Goal: Task Accomplishment & Management: Complete application form

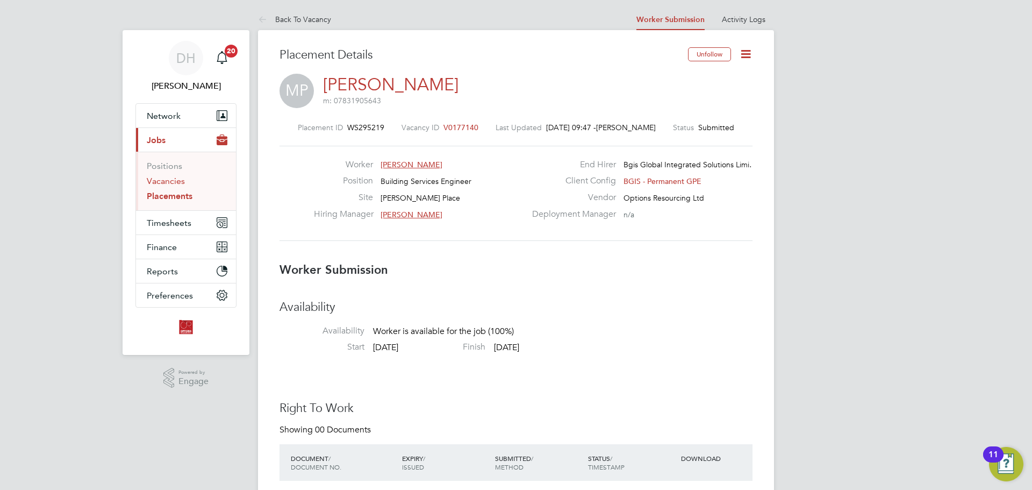
click at [165, 183] on link "Vacancies" at bounding box center [166, 181] width 38 height 10
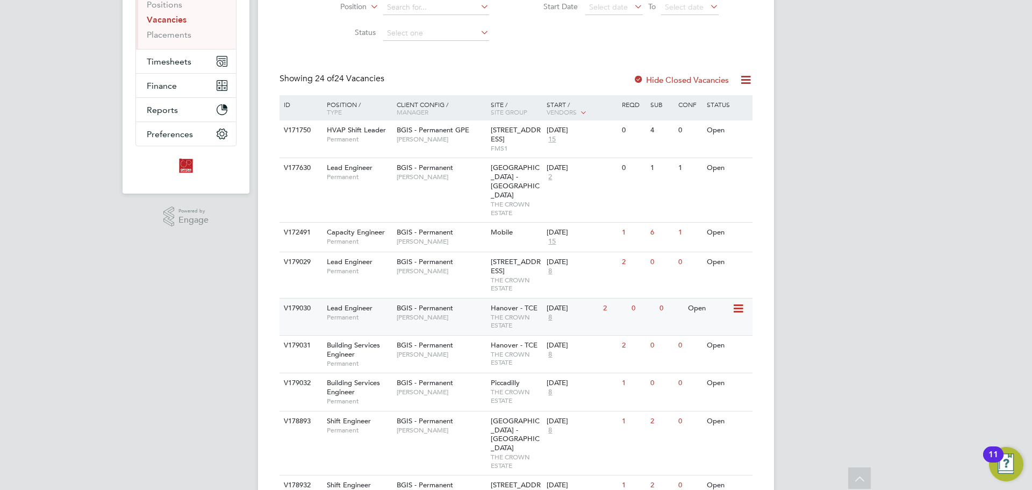
scroll to position [215, 0]
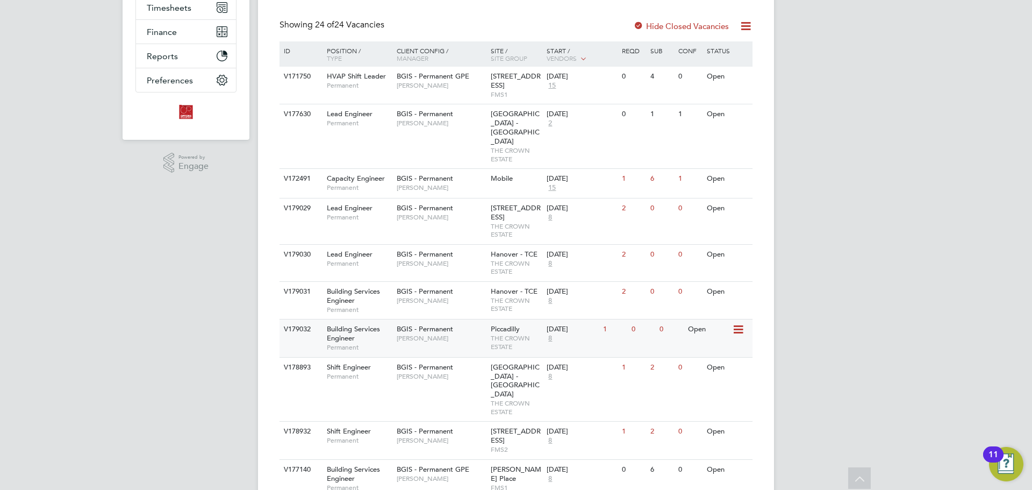
click at [517, 334] on span "THE CROWN ESTATE" at bounding box center [516, 342] width 51 height 17
click at [458, 298] on div "BGIS - Permanent [PERSON_NAME]" at bounding box center [441, 296] width 94 height 28
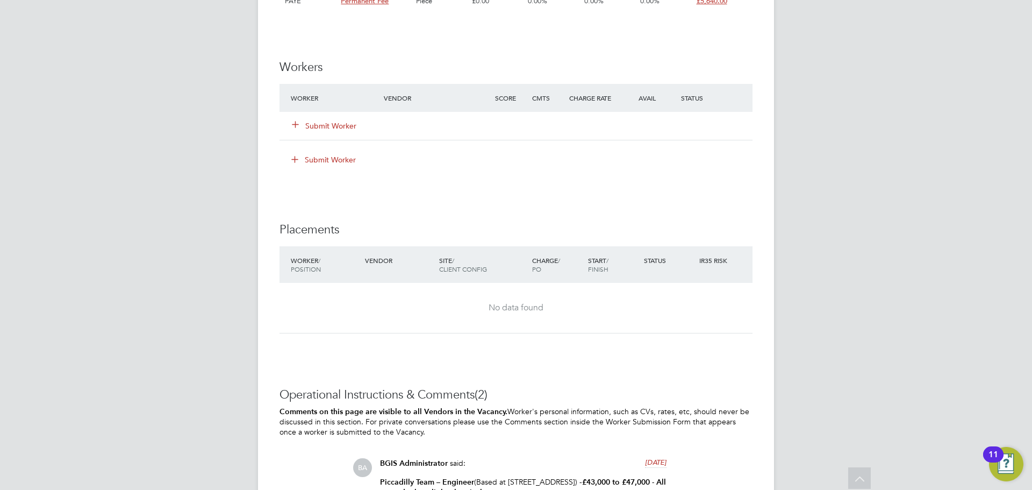
scroll to position [1666, 0]
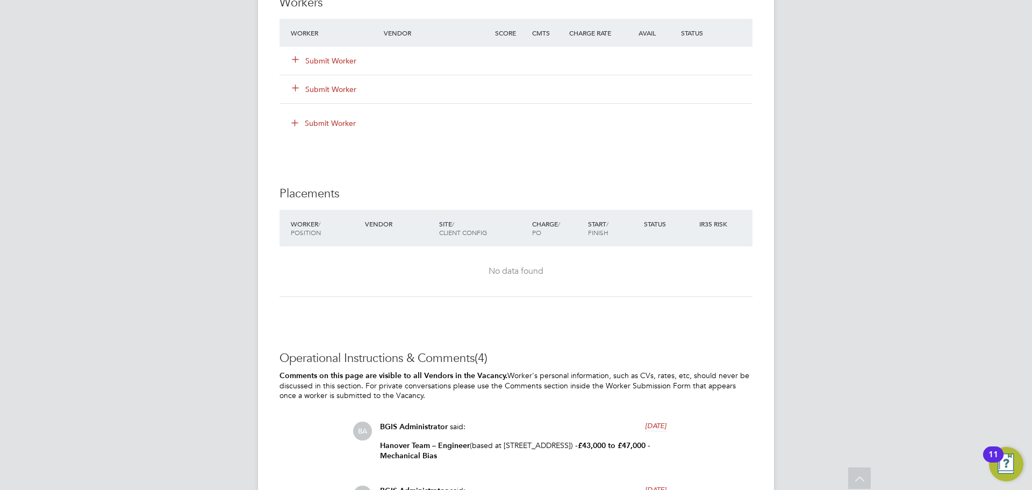
scroll to position [1344, 0]
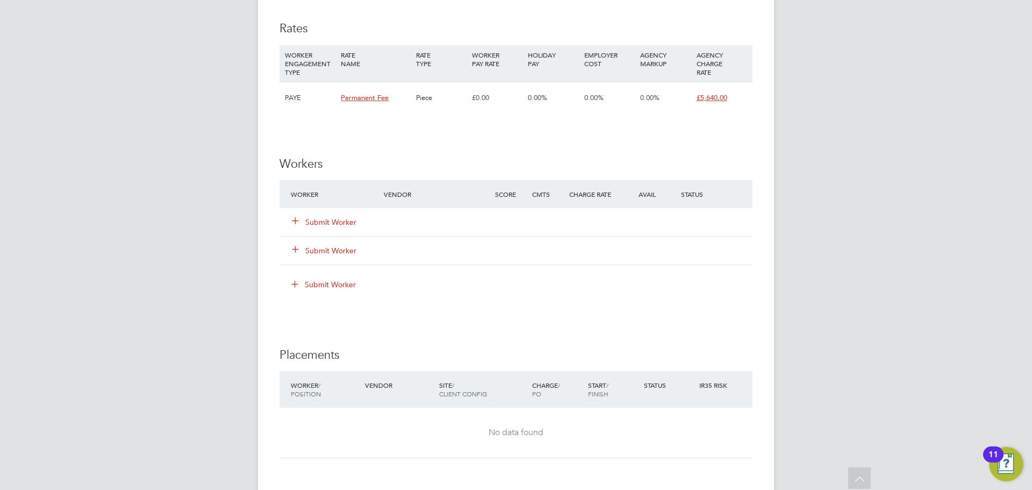
click at [296, 224] on icon at bounding box center [295, 220] width 8 height 8
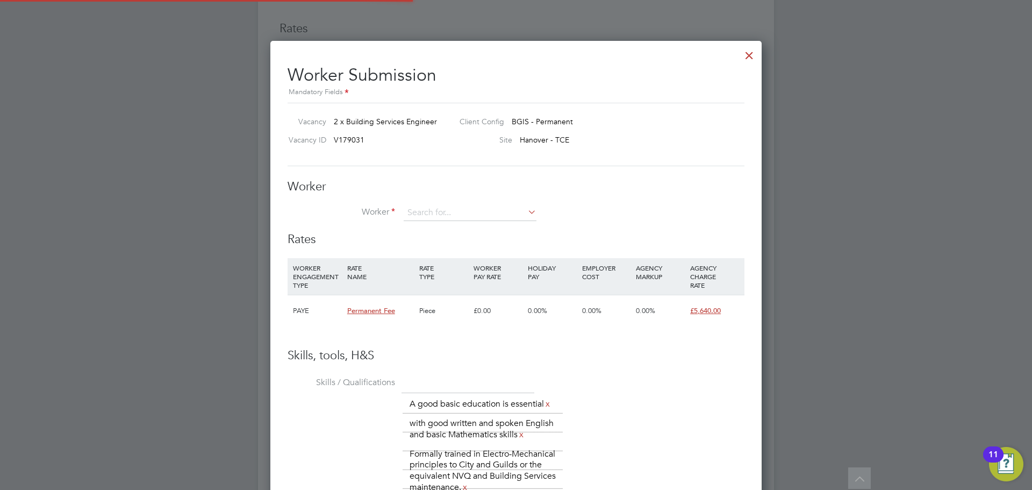
scroll to position [764, 492]
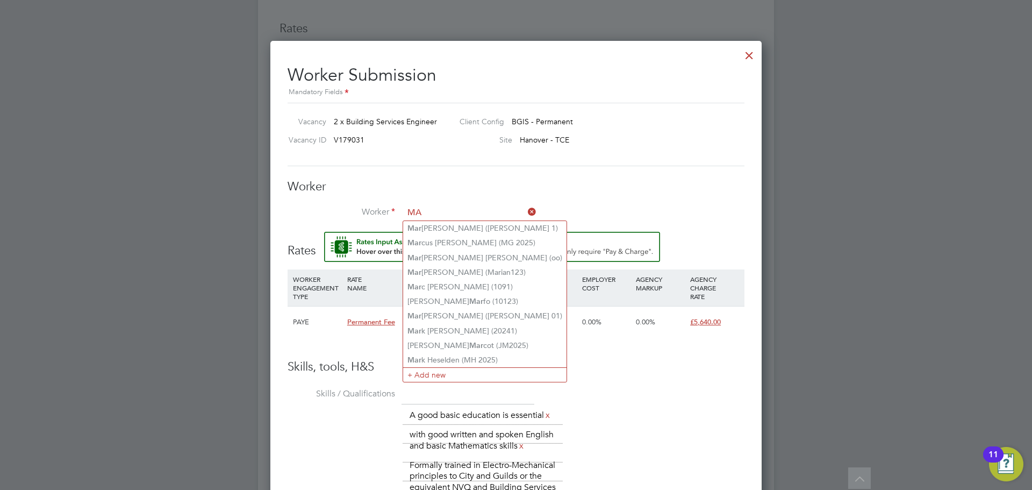
type input "M"
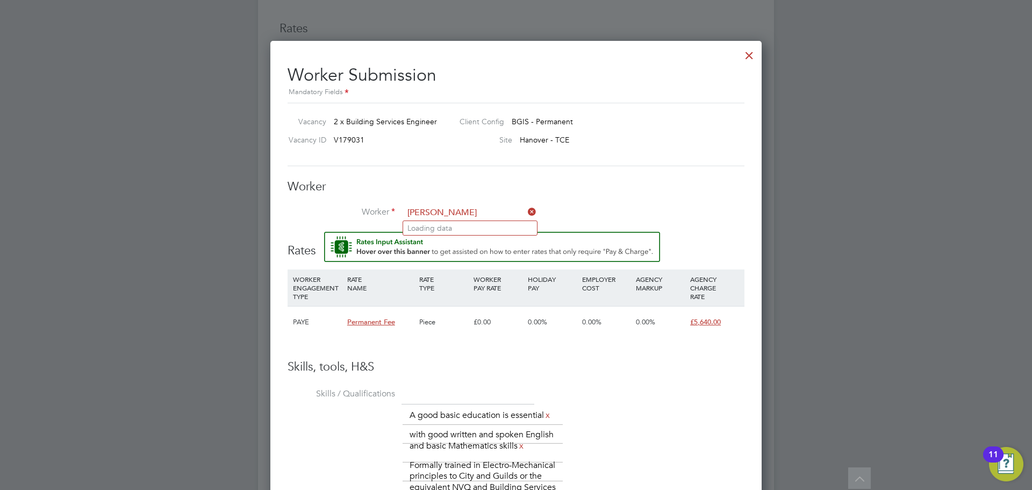
type input "J"
click at [598, 374] on h3 "Skills, tools, H&S" at bounding box center [516, 367] width 457 height 16
click at [422, 212] on input at bounding box center [470, 213] width 133 height 16
click at [428, 241] on li "+ Add new" at bounding box center [470, 242] width 134 height 15
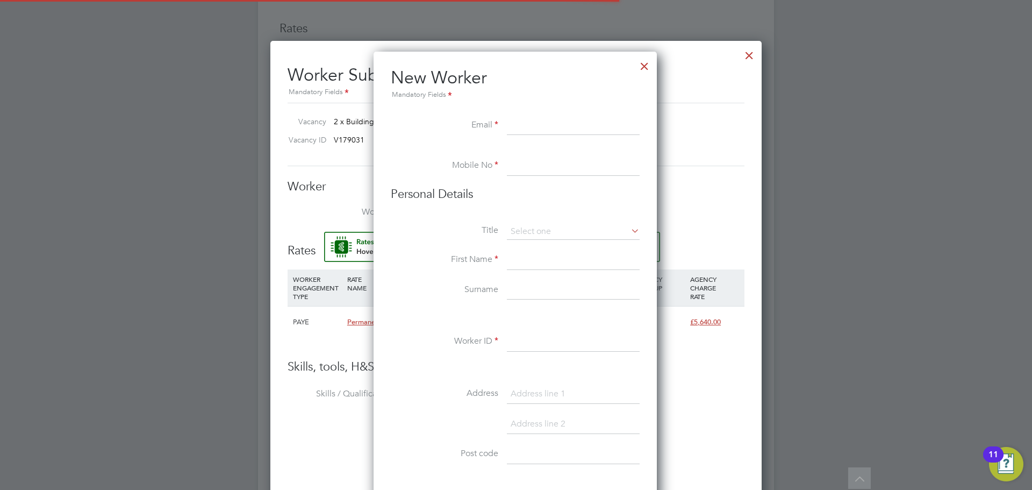
scroll to position [915, 285]
paste input "[EMAIL_ADDRESS][DOMAIN_NAME]"
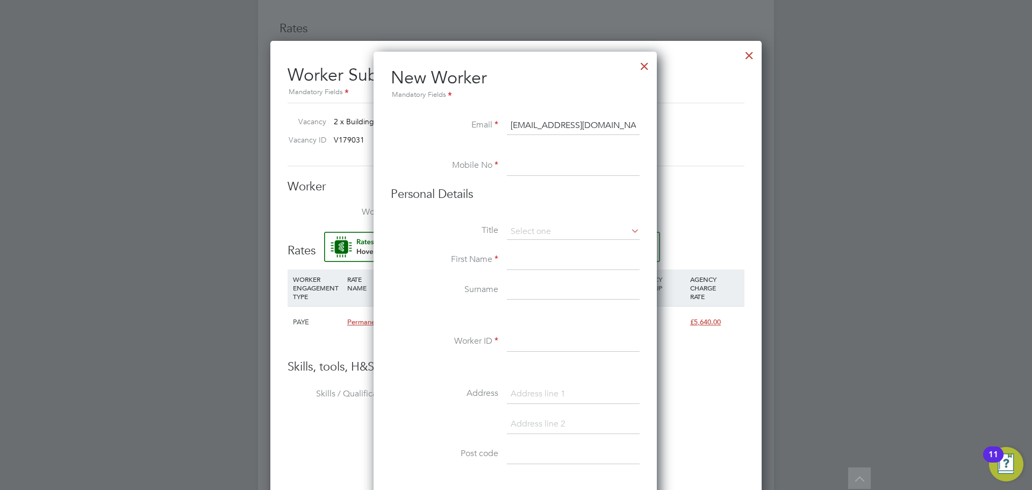
type input "[EMAIL_ADDRESS][DOMAIN_NAME]"
click at [559, 159] on input at bounding box center [573, 165] width 133 height 19
type input "07901209422"
click at [549, 235] on input at bounding box center [573, 232] width 133 height 16
click at [551, 252] on li "Mr" at bounding box center [573, 247] width 134 height 14
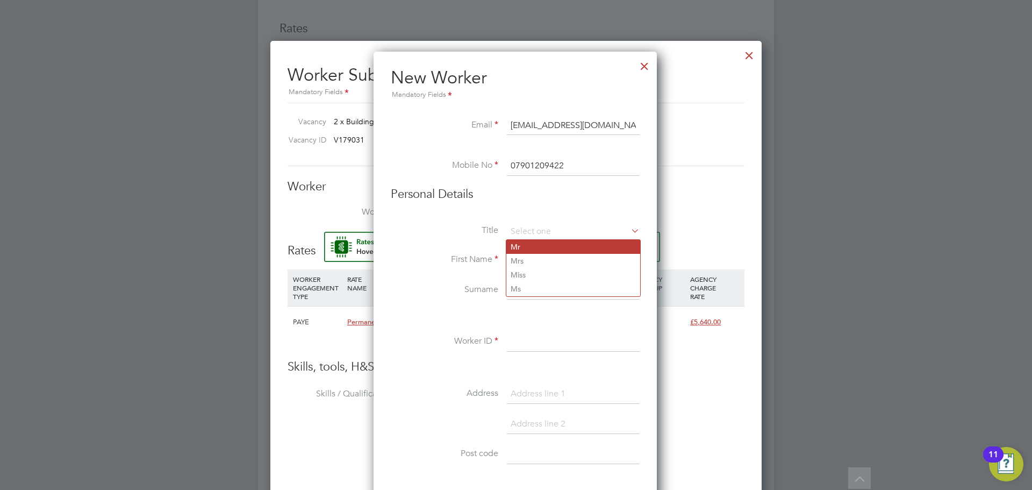
type input "Mr"
click at [544, 264] on input at bounding box center [573, 259] width 133 height 19
type input "[PERSON_NAME]"
click at [557, 290] on input at bounding box center [573, 290] width 133 height 19
type input "[PERSON_NAME]"
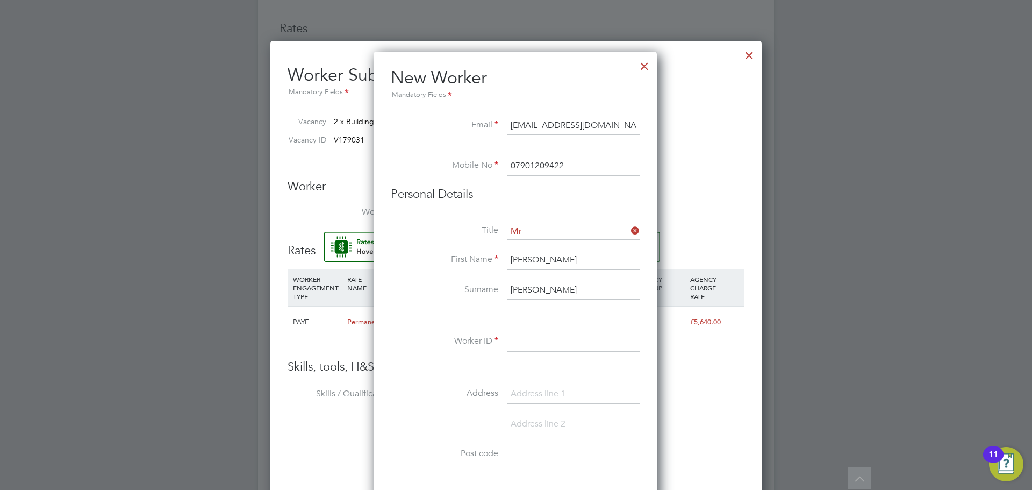
click at [562, 348] on input at bounding box center [573, 341] width 133 height 19
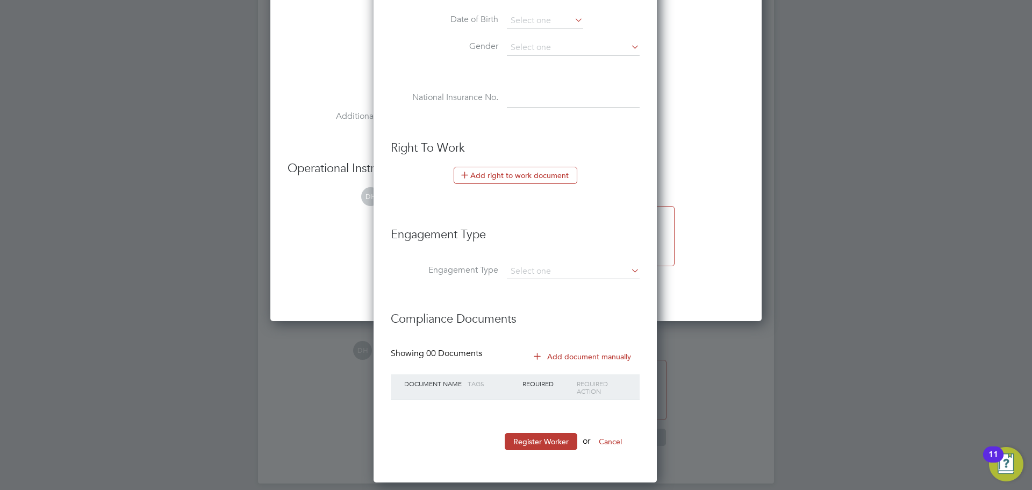
scroll to position [1848, 0]
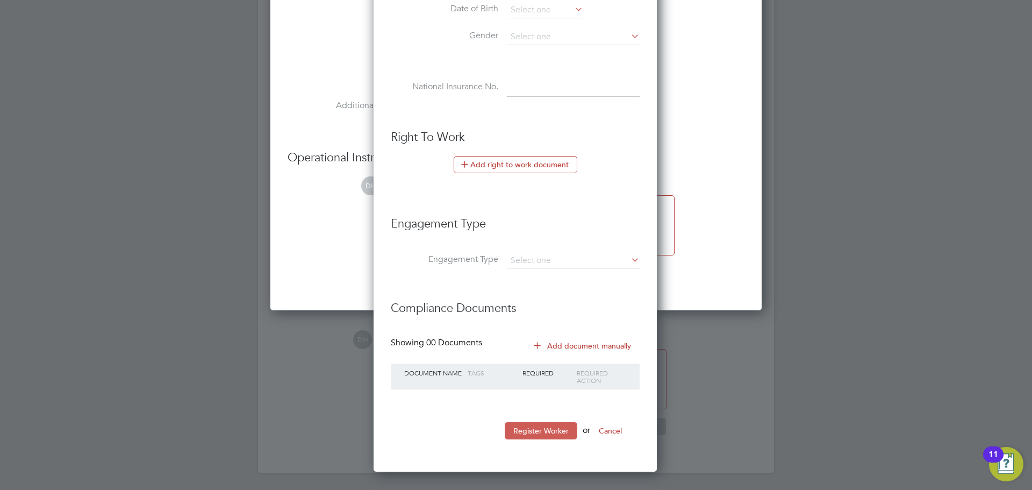
type input "MA 2025"
click at [534, 425] on button "Register Worker" at bounding box center [541, 430] width 73 height 17
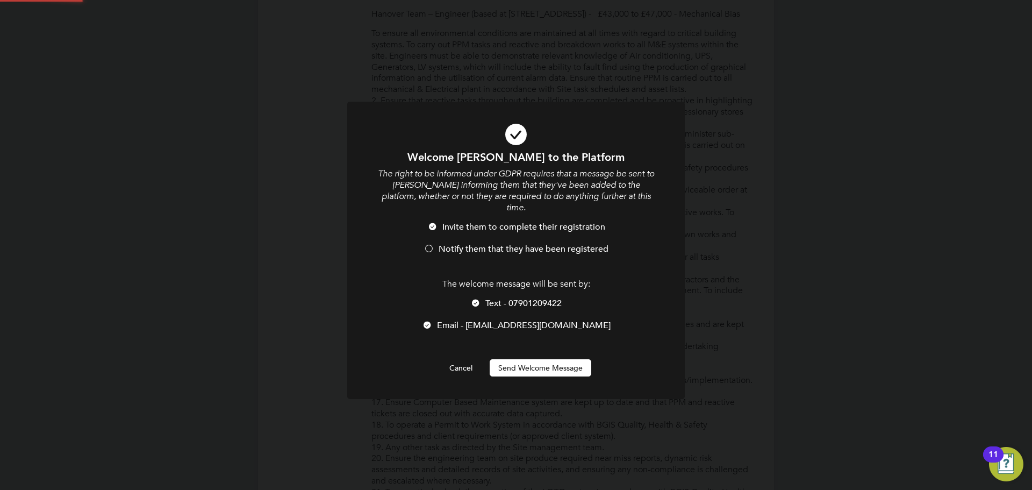
scroll to position [0, 0]
click at [543, 361] on button "Send Welcome Message" at bounding box center [541, 367] width 102 height 17
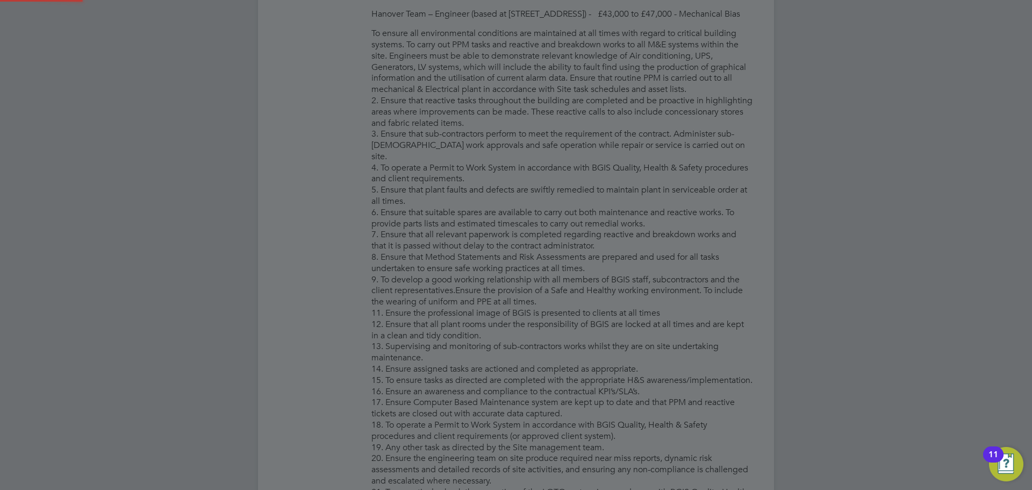
type input "[PERSON_NAME] [PERSON_NAME] (MA 2025)"
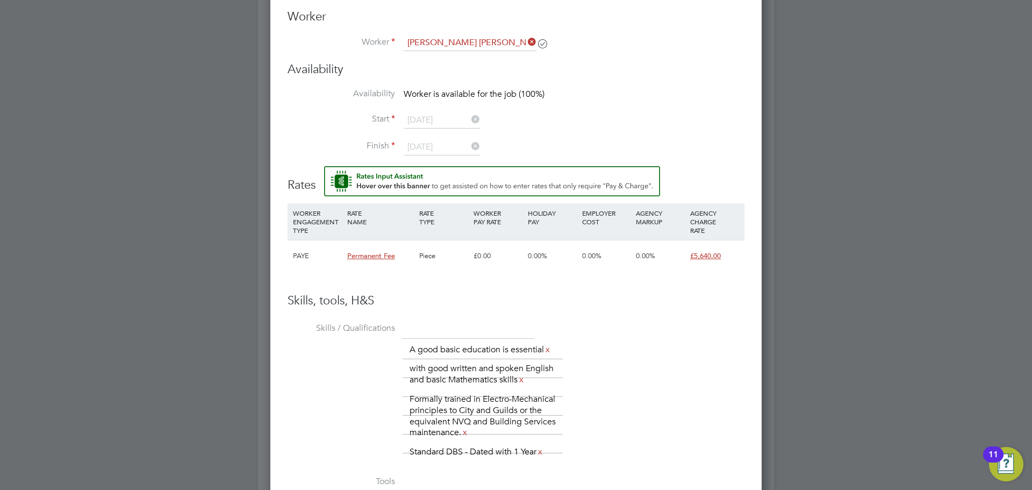
scroll to position [1299, 0]
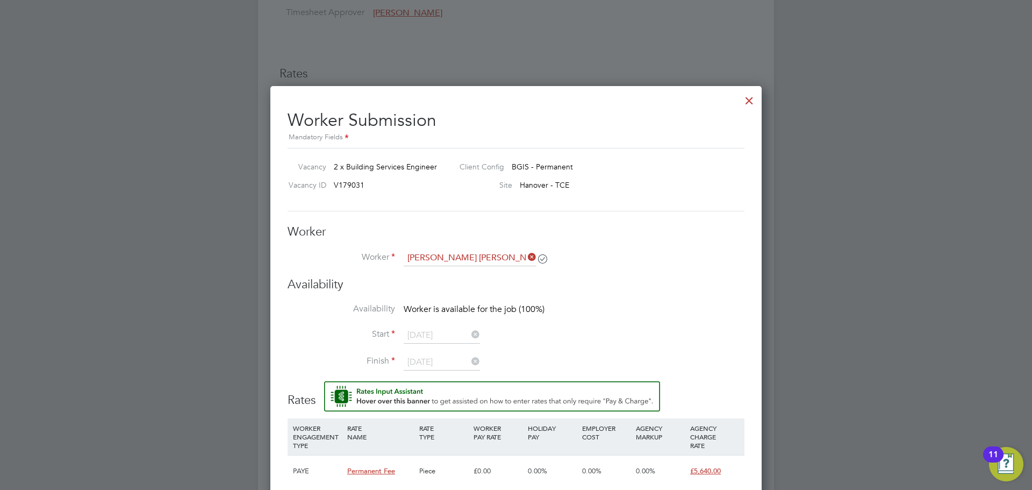
click at [750, 100] on div at bounding box center [749, 97] width 19 height 19
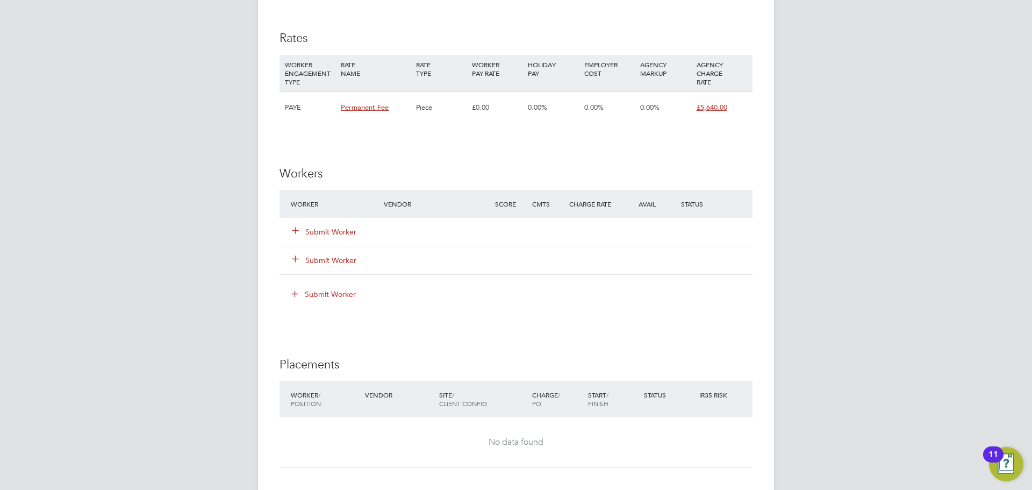
scroll to position [1344, 0]
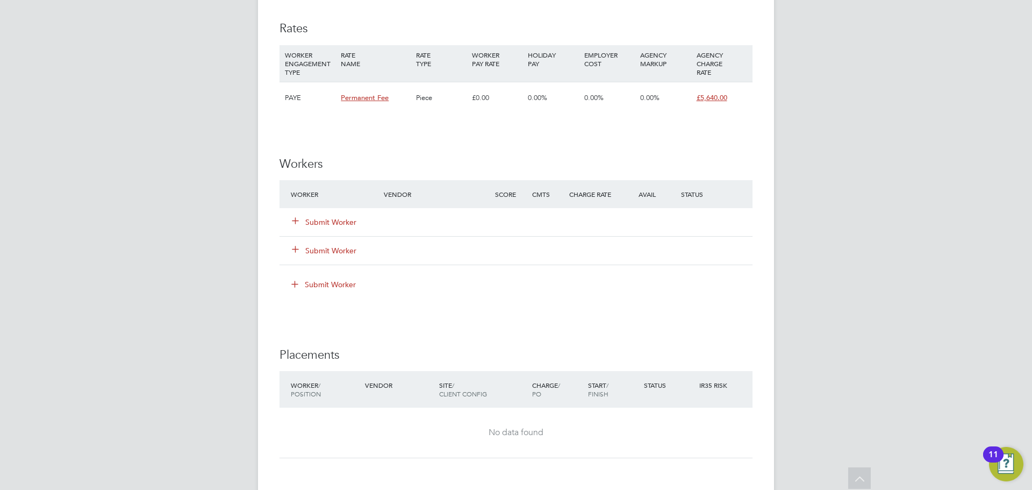
click at [329, 227] on button "Submit Worker" at bounding box center [324, 222] width 64 height 11
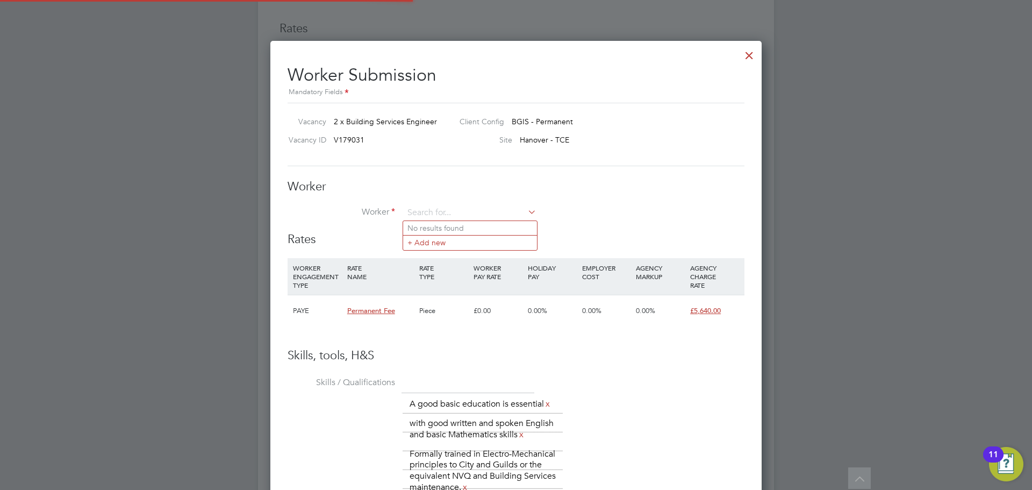
scroll to position [0, 0]
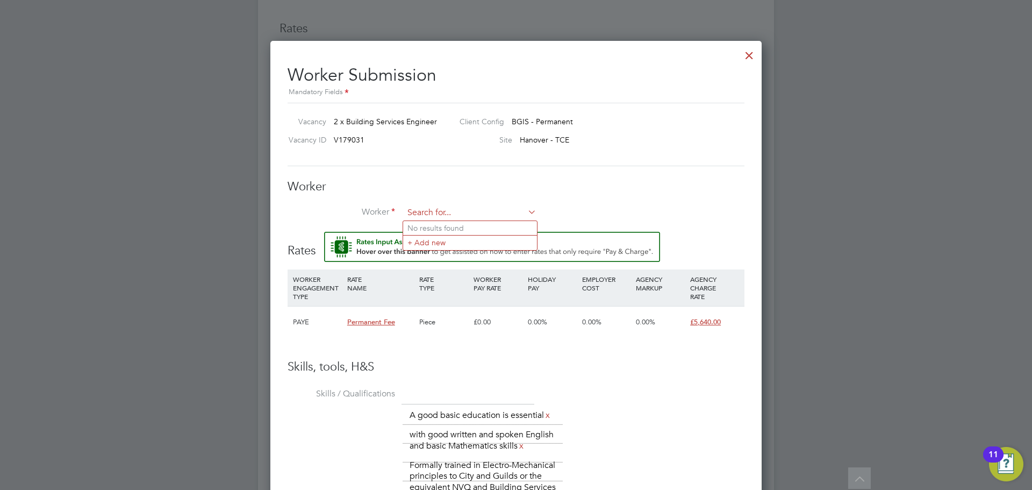
click at [450, 216] on input at bounding box center [470, 213] width 133 height 16
click at [451, 222] on li "[PERSON_NAME] [PERSON_NAME] (MA 2025)" at bounding box center [488, 228] width 171 height 15
type input "[PERSON_NAME] [PERSON_NAME] (MA 2025)"
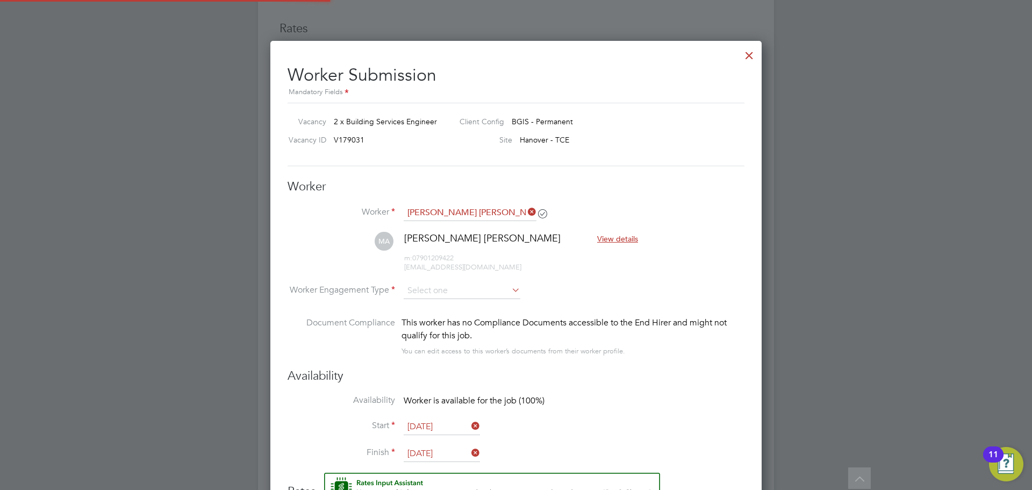
scroll to position [5, 5]
click at [510, 290] on icon at bounding box center [510, 290] width 0 height 15
click at [473, 294] on input at bounding box center [462, 291] width 117 height 16
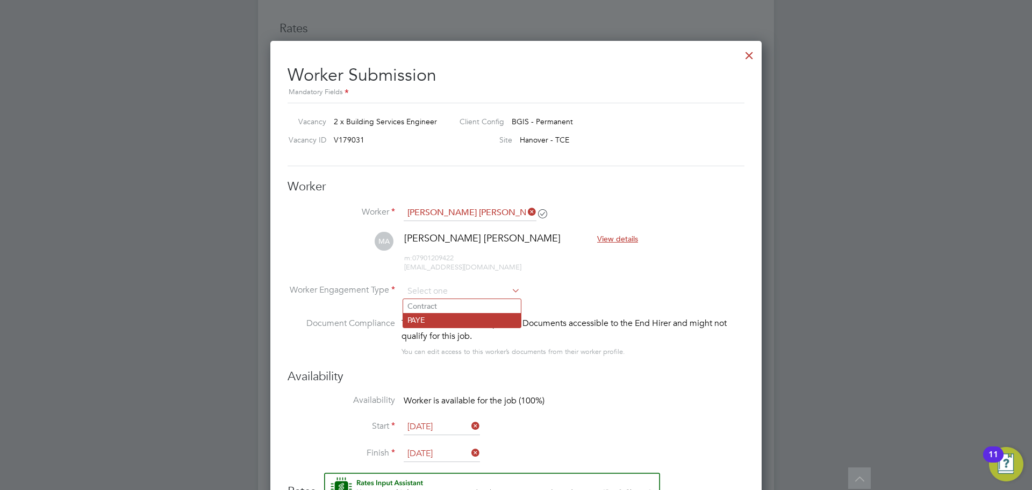
click at [463, 315] on li "PAYE" at bounding box center [462, 320] width 118 height 14
type input "PAYE"
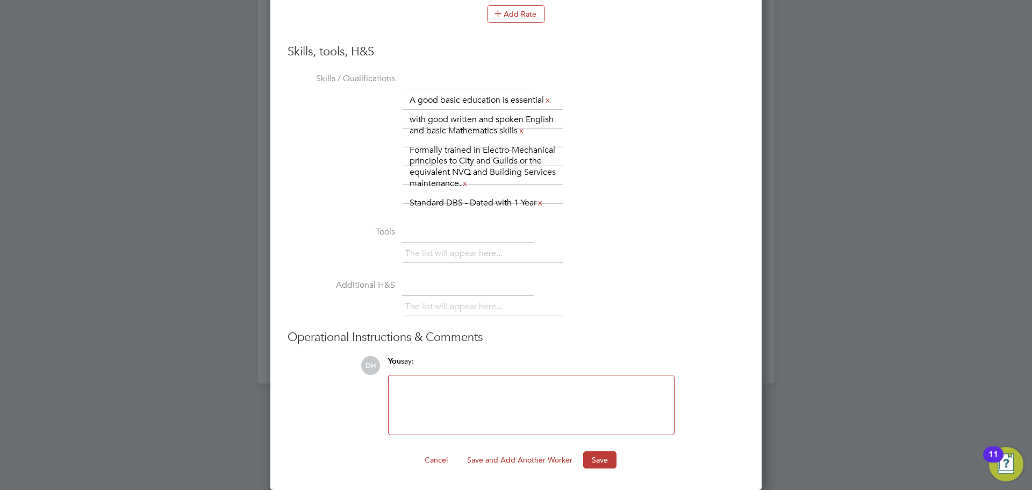
click at [510, 396] on div at bounding box center [531, 405] width 273 height 46
click at [594, 454] on button "Save" at bounding box center [599, 459] width 33 height 17
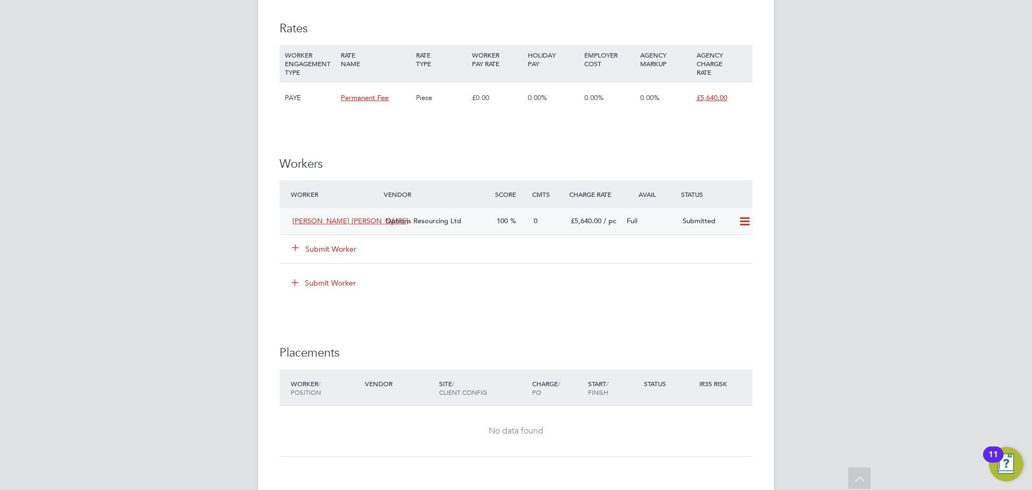
click at [448, 225] on span "Options Resourcing Ltd" at bounding box center [423, 220] width 76 height 9
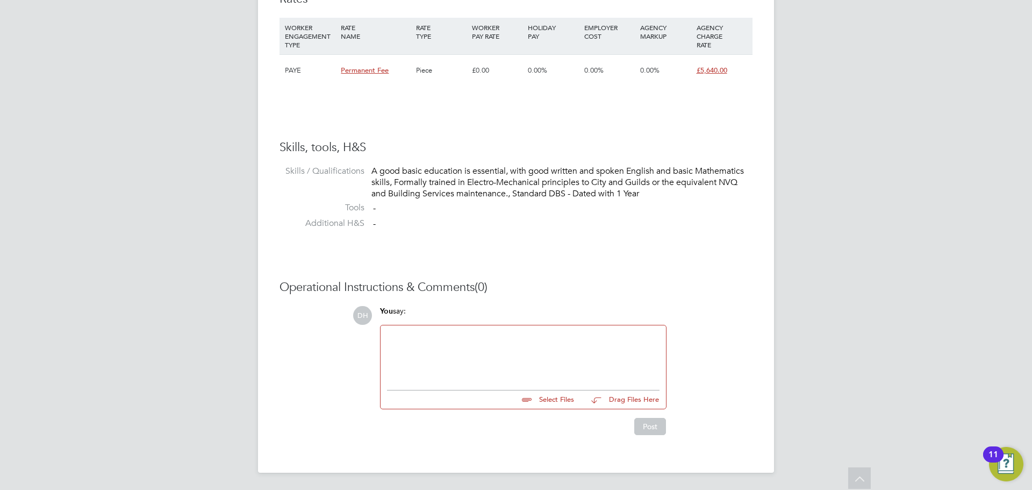
click at [532, 400] on input "file" at bounding box center [578, 397] width 161 height 15
type input "C:\fakepath\[PERSON_NAME] [PERSON_NAME] - Options CV KC.doc"
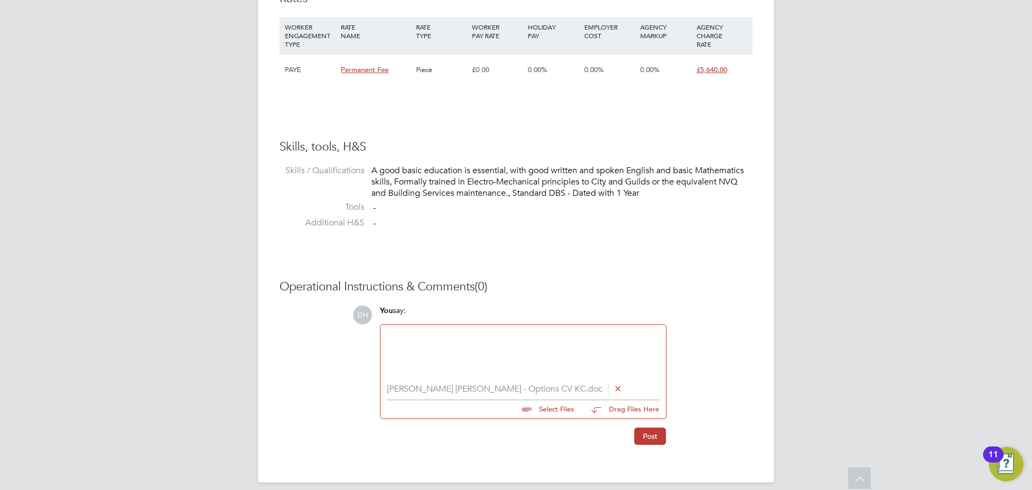
click at [554, 413] on input "file" at bounding box center [578, 407] width 161 height 15
type input "C:\fakepath\[PERSON_NAME] [PERSON_NAME] - Online Assessment.jpg"
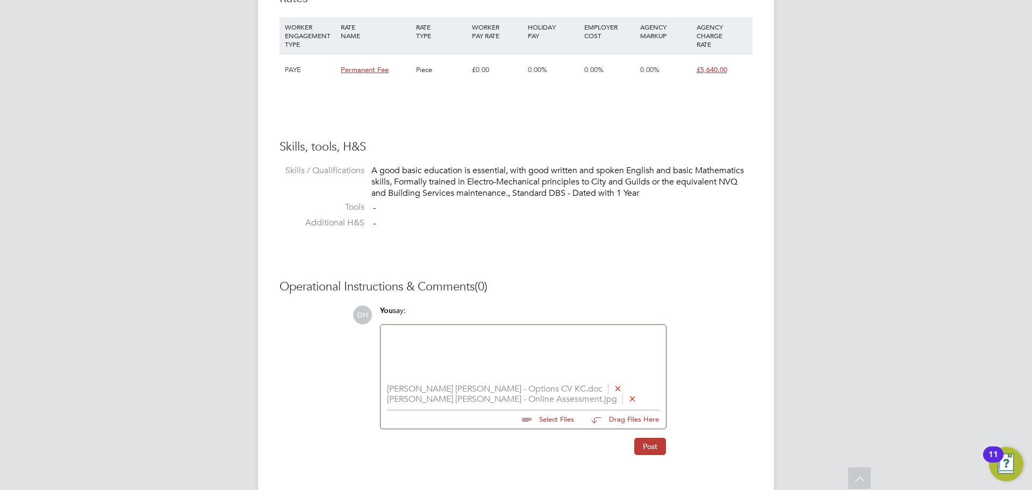
click at [460, 349] on div at bounding box center [523, 354] width 273 height 46
click at [641, 447] on button "Post" at bounding box center [650, 446] width 32 height 17
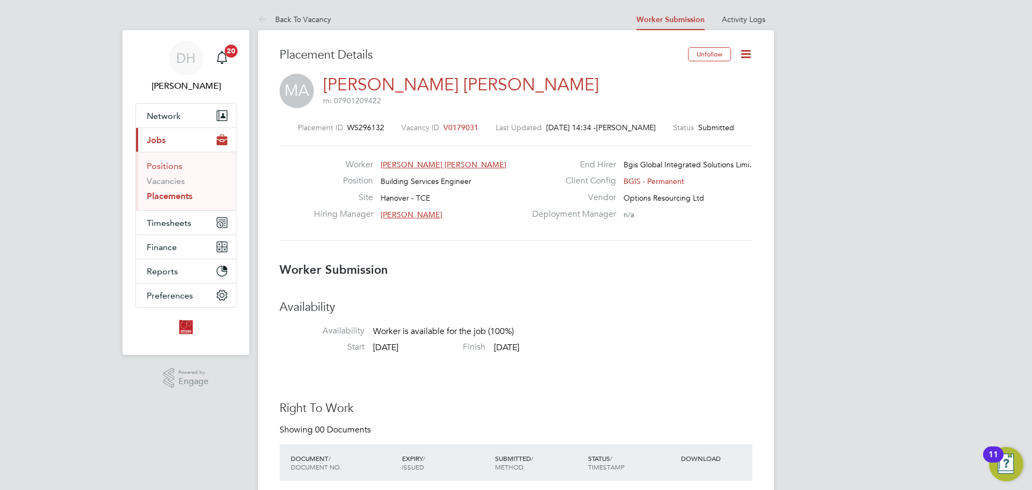
click at [173, 166] on link "Positions" at bounding box center [164, 166] width 35 height 10
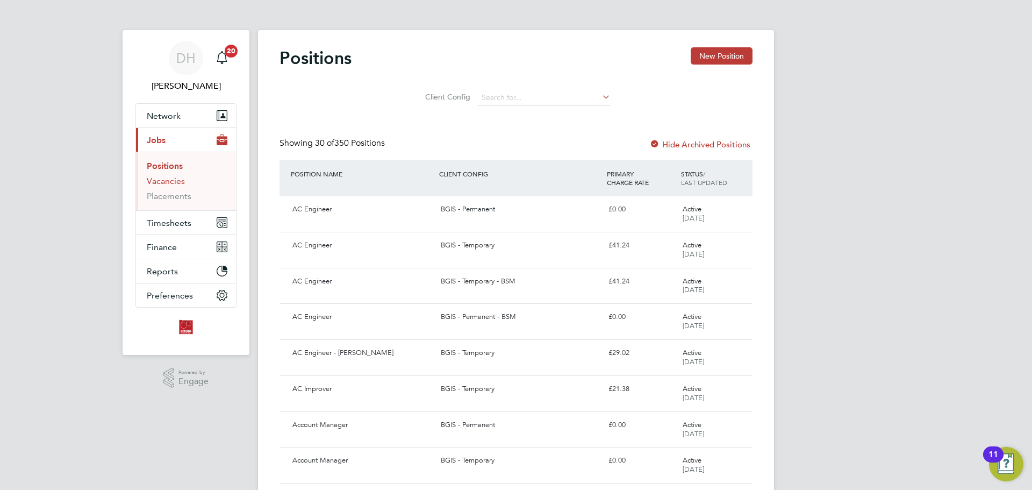
click at [168, 178] on link "Vacancies" at bounding box center [166, 181] width 38 height 10
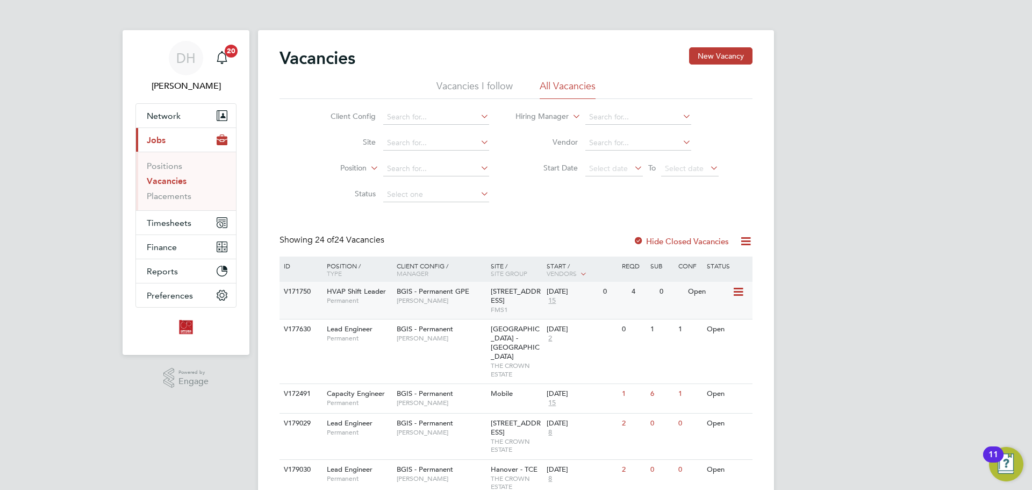
scroll to position [161, 0]
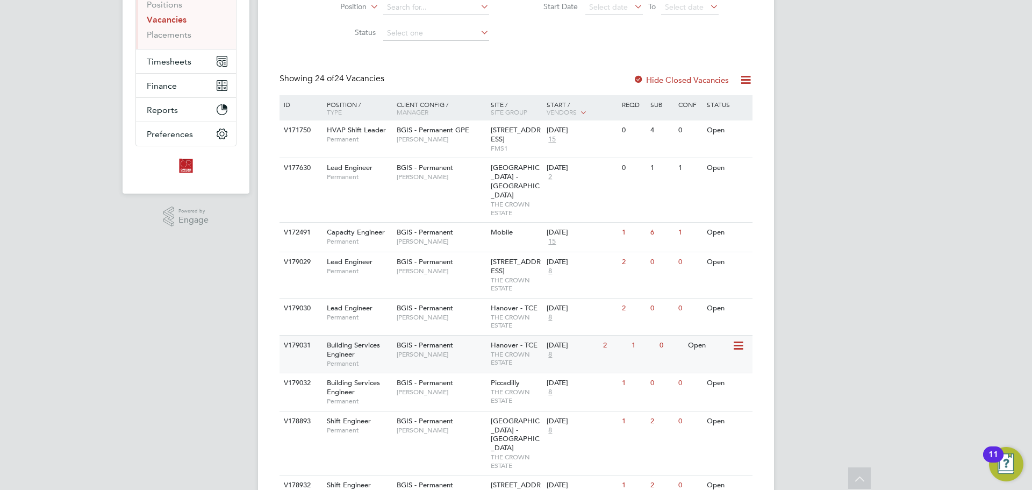
click at [465, 338] on div "BGIS - Permanent [PERSON_NAME]" at bounding box center [441, 349] width 94 height 28
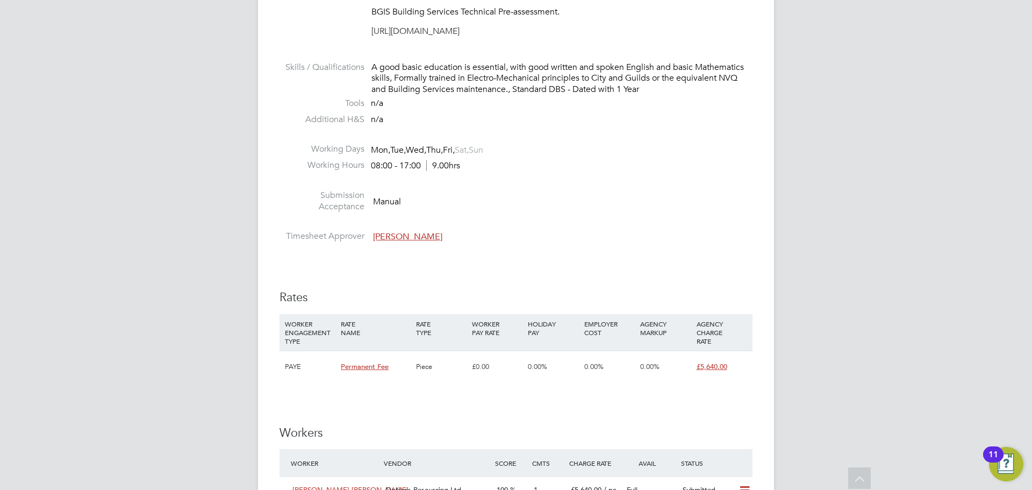
scroll to position [1344, 0]
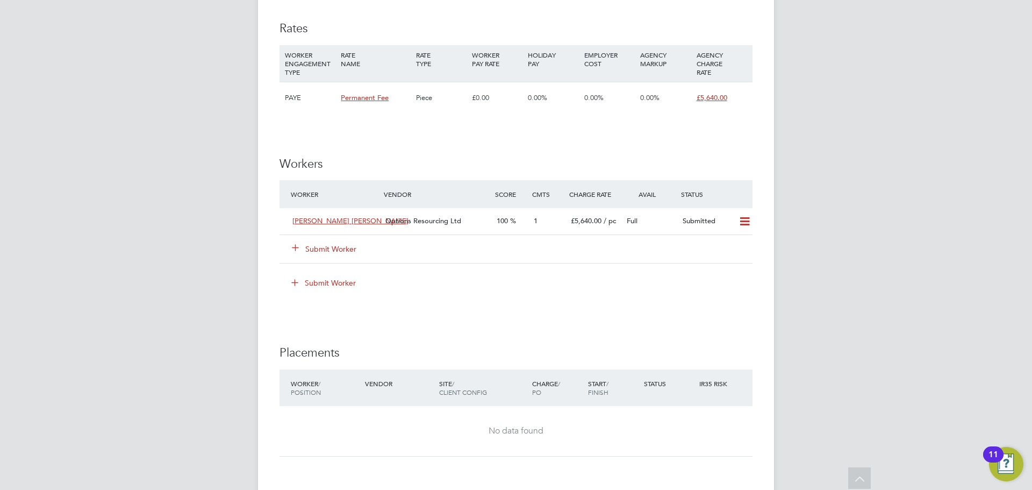
click at [291, 251] on icon at bounding box center [295, 247] width 8 height 8
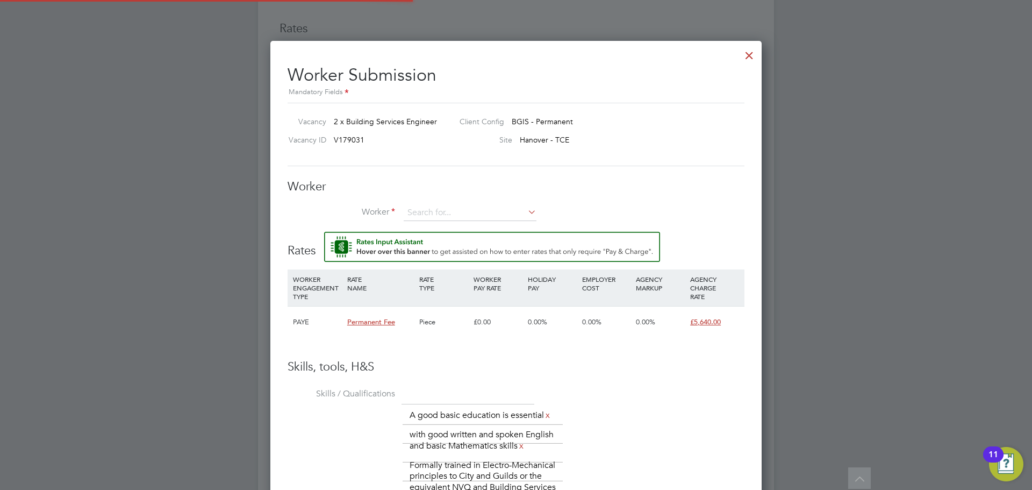
scroll to position [764, 492]
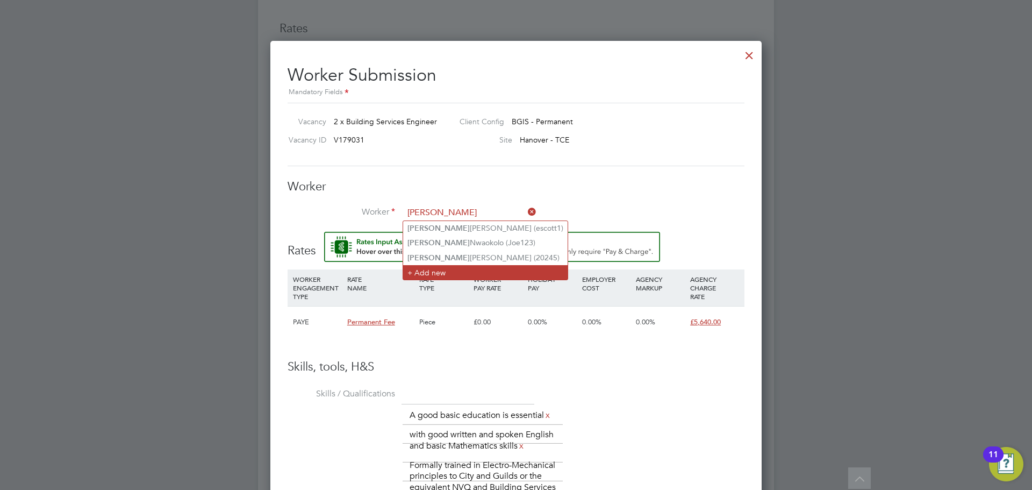
type input "joseph"
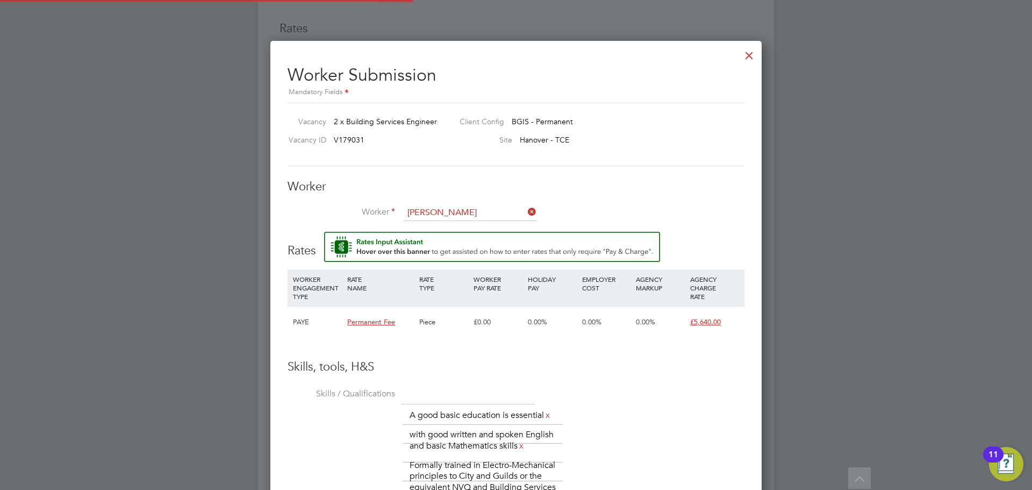
click at [412, 266] on li "+ Add new" at bounding box center [485, 272] width 164 height 15
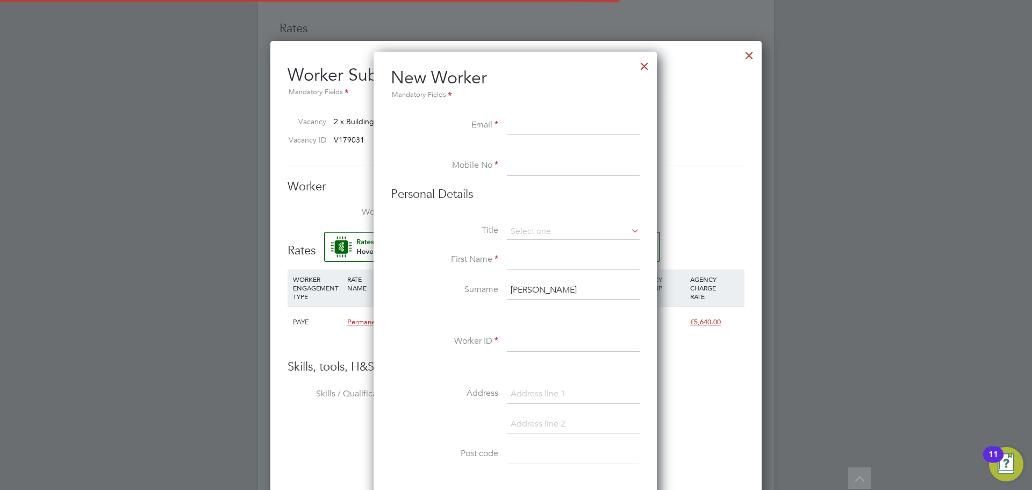
scroll to position [915, 285]
click at [645, 70] on div at bounding box center [644, 63] width 19 height 19
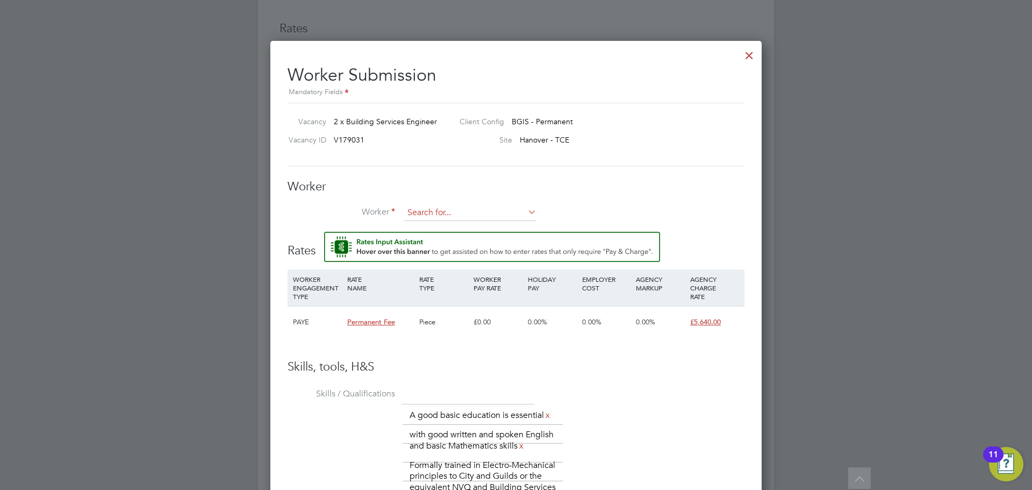
click at [489, 214] on input at bounding box center [470, 213] width 133 height 16
click at [463, 247] on li "+ Add new" at bounding box center [470, 242] width 134 height 15
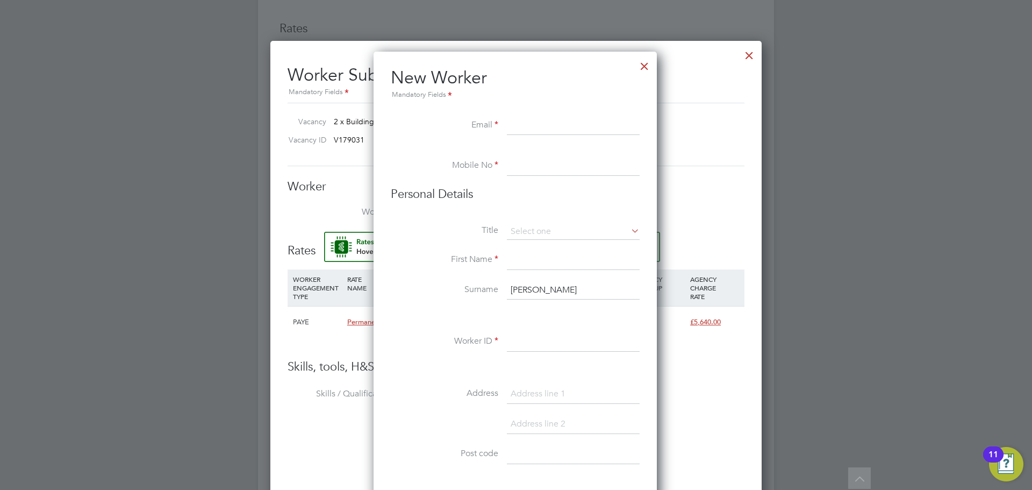
paste input "J O S E P H I G @ O U T L O O K . C O M_"
type input "J"
paste input "josephig@outlook.com"
type input "josephig@outlook.com"
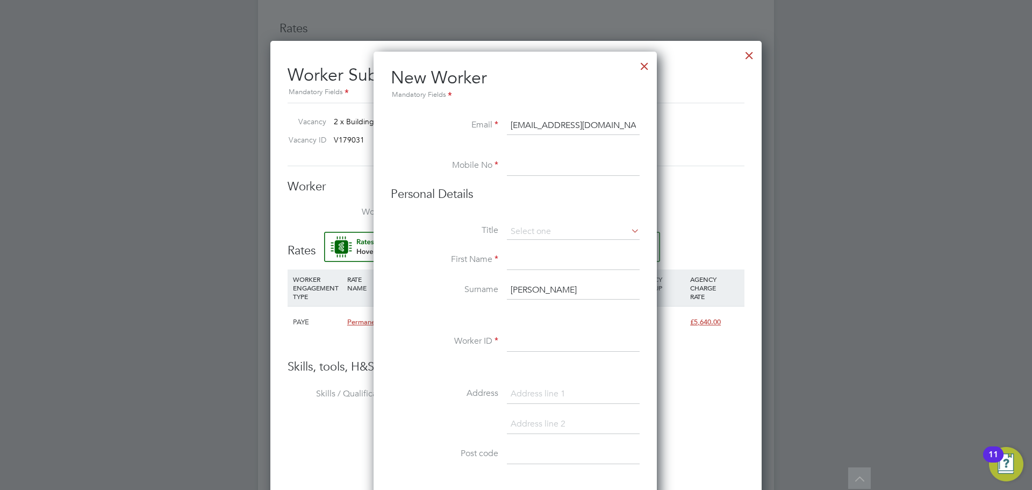
click at [563, 162] on input at bounding box center [573, 165] width 133 height 19
type input "07903447933"
click at [560, 229] on input at bounding box center [573, 232] width 133 height 16
click at [549, 249] on li "Mr" at bounding box center [573, 247] width 134 height 14
type input "Mr"
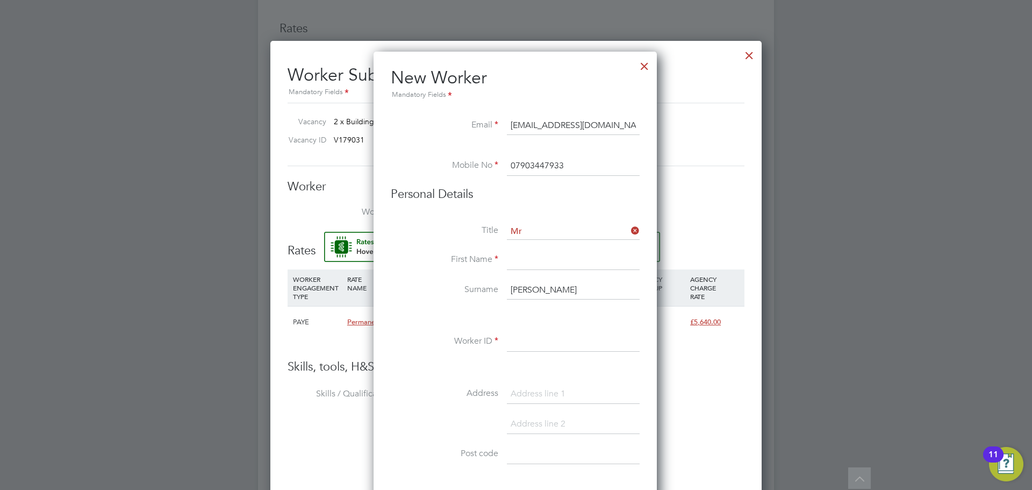
click at [544, 256] on input at bounding box center [573, 259] width 133 height 19
type input "[PERSON_NAME]"
click at [549, 287] on input "joseph" at bounding box center [573, 290] width 133 height 19
type input "j"
type input "Ofori"
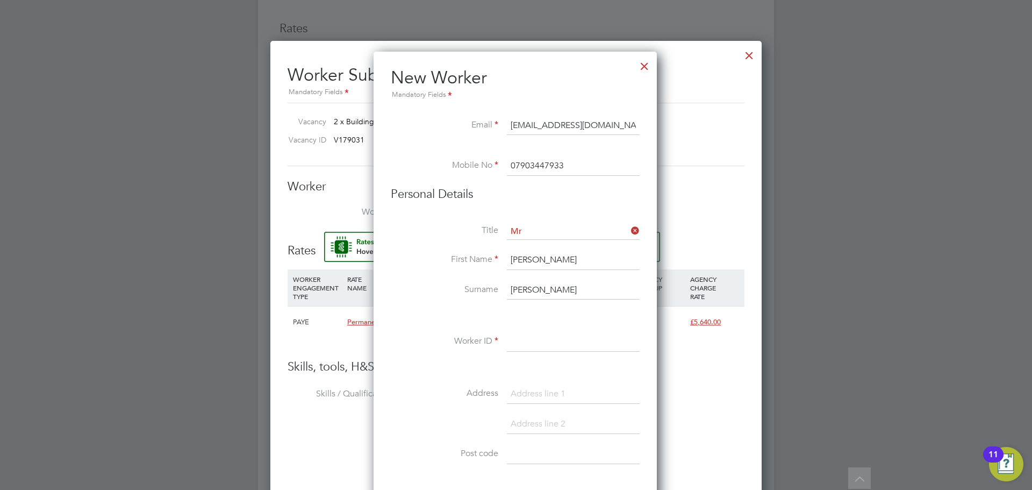
click at [526, 349] on input at bounding box center [573, 341] width 133 height 19
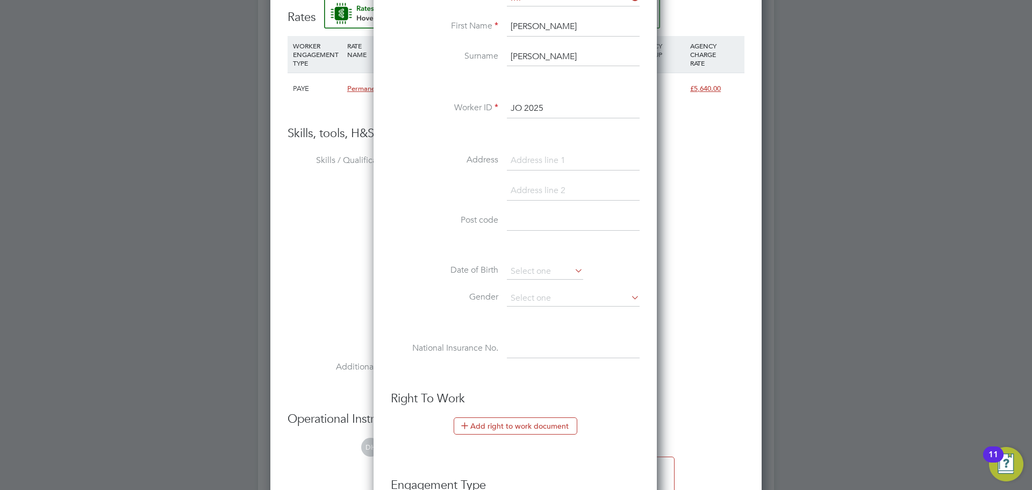
scroll to position [1308, 0]
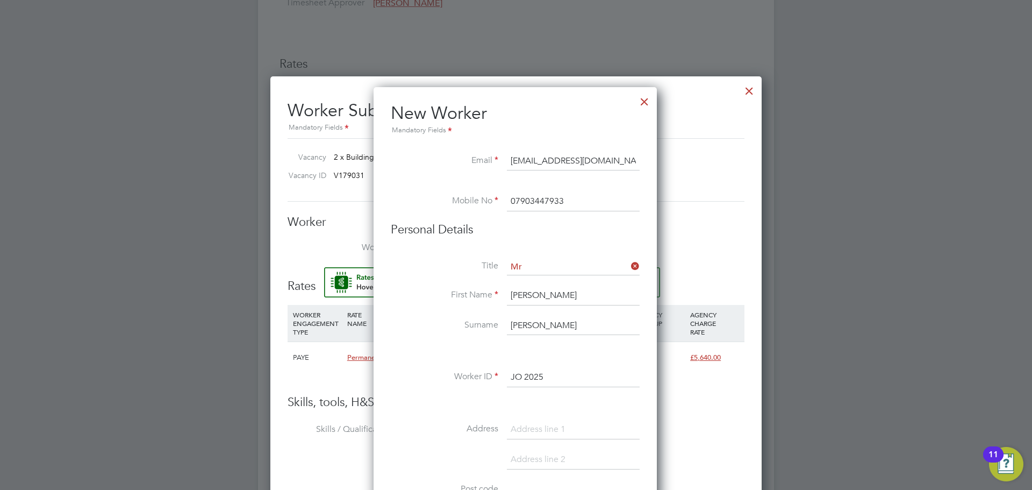
type input "JO 2025"
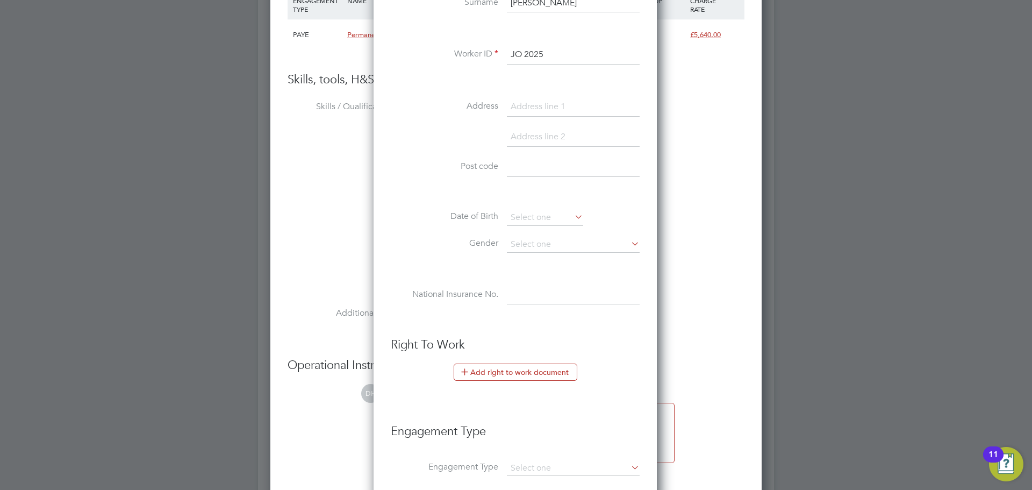
scroll to position [1846, 0]
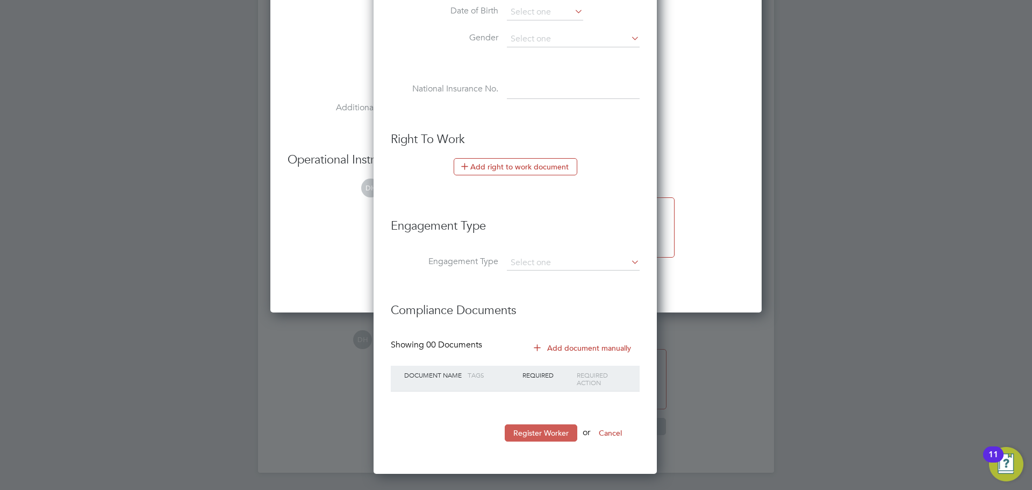
click at [534, 428] on button "Register Worker" at bounding box center [541, 432] width 73 height 17
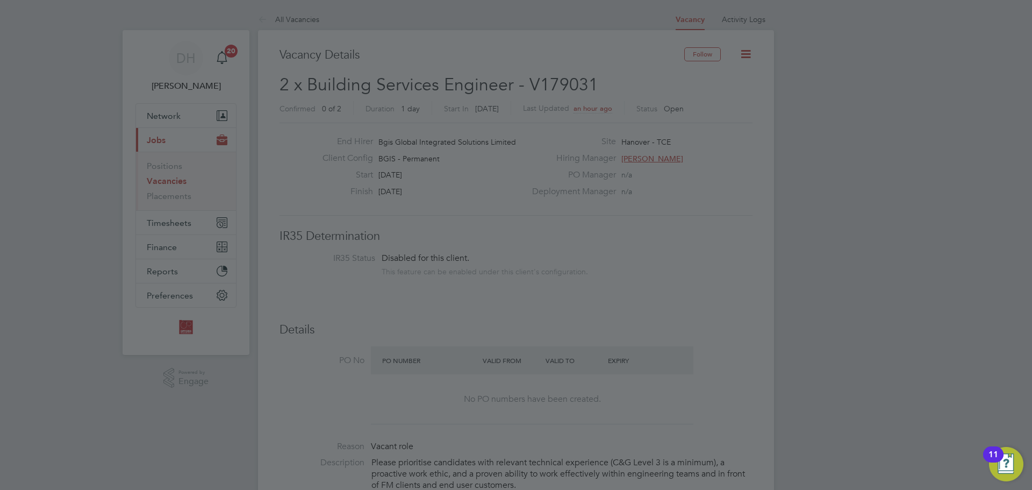
scroll to position [915, 301]
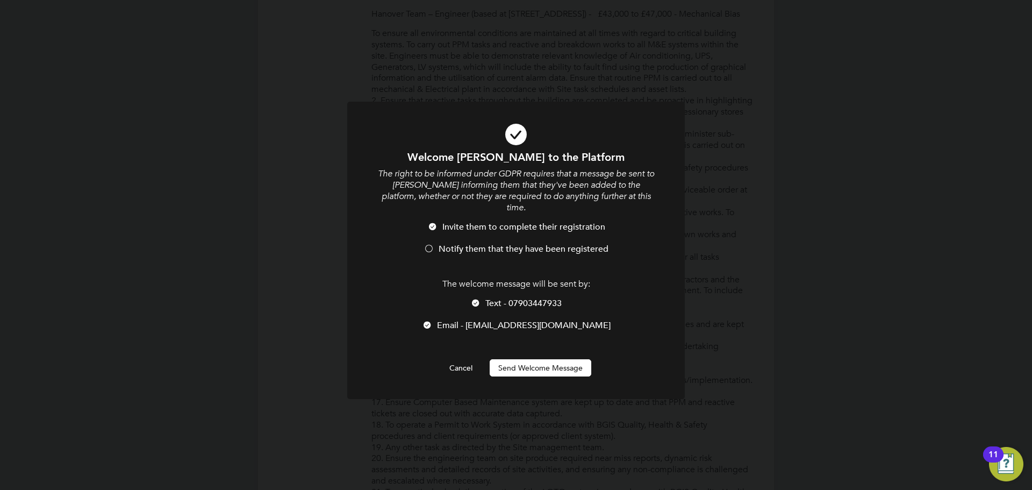
click at [556, 359] on button "Send Welcome Message" at bounding box center [541, 367] width 102 height 17
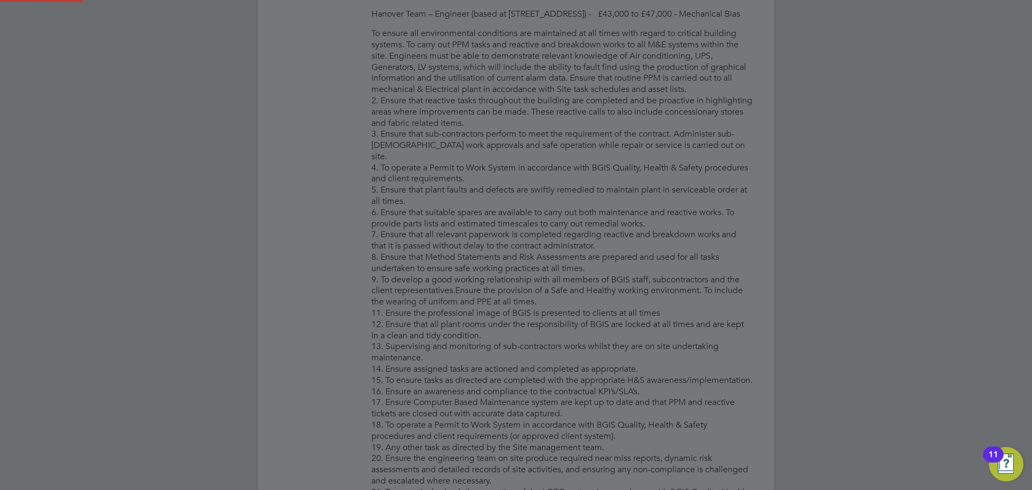
type input "Joseph Ofori (JO 2025)"
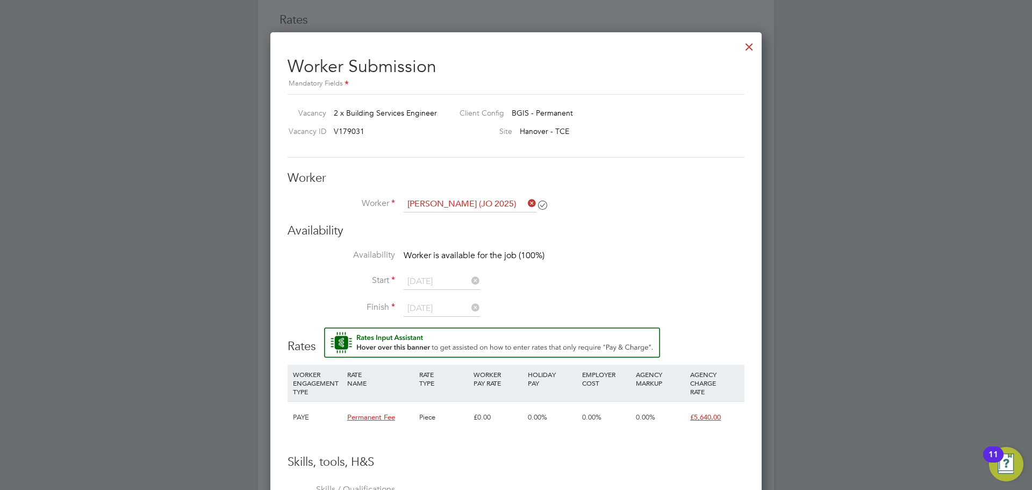
scroll to position [1191, 0]
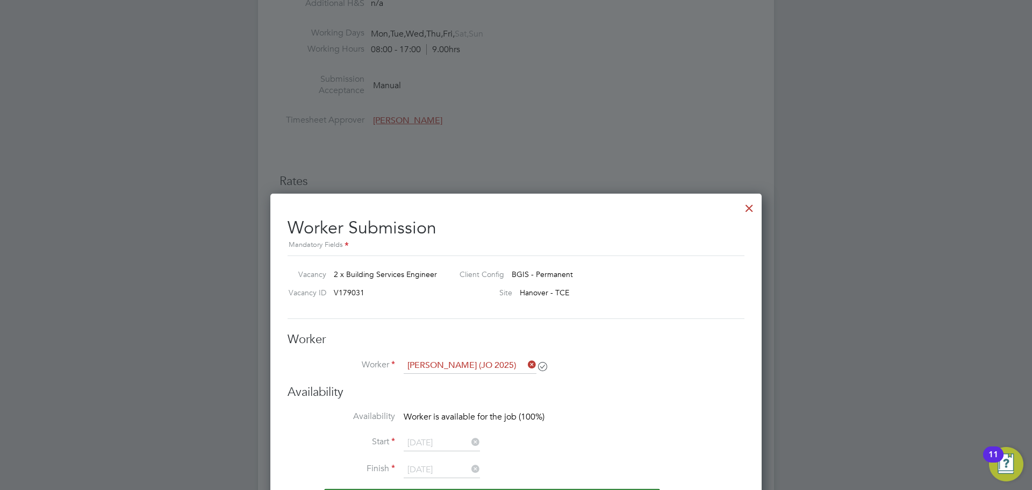
click at [751, 211] on div at bounding box center [749, 205] width 19 height 19
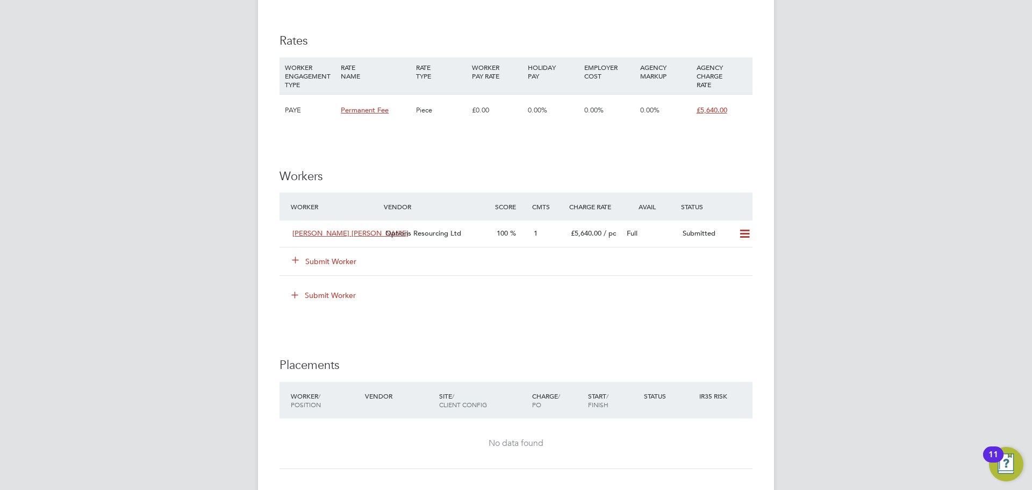
scroll to position [1344, 0]
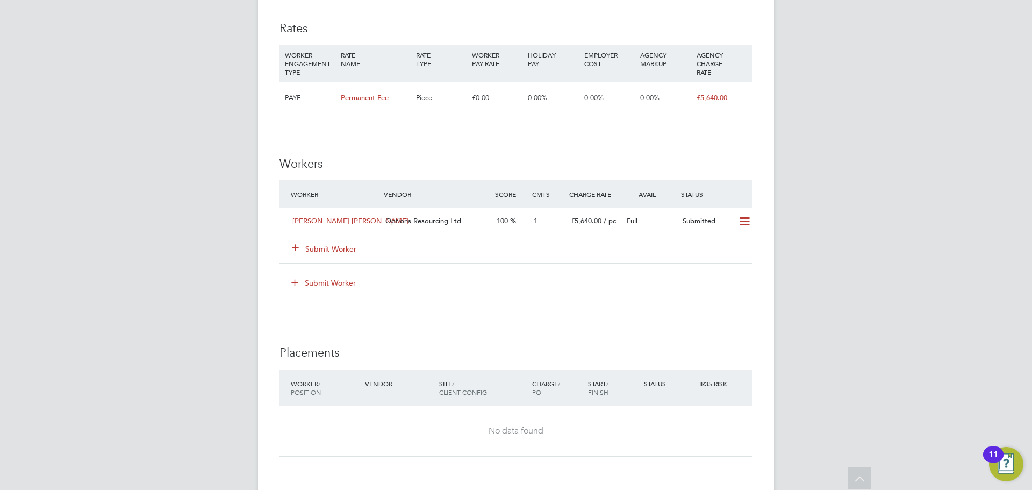
click at [321, 253] on div "Submit Worker" at bounding box center [343, 248] width 111 height 19
click at [317, 254] on button "Submit Worker" at bounding box center [324, 248] width 64 height 11
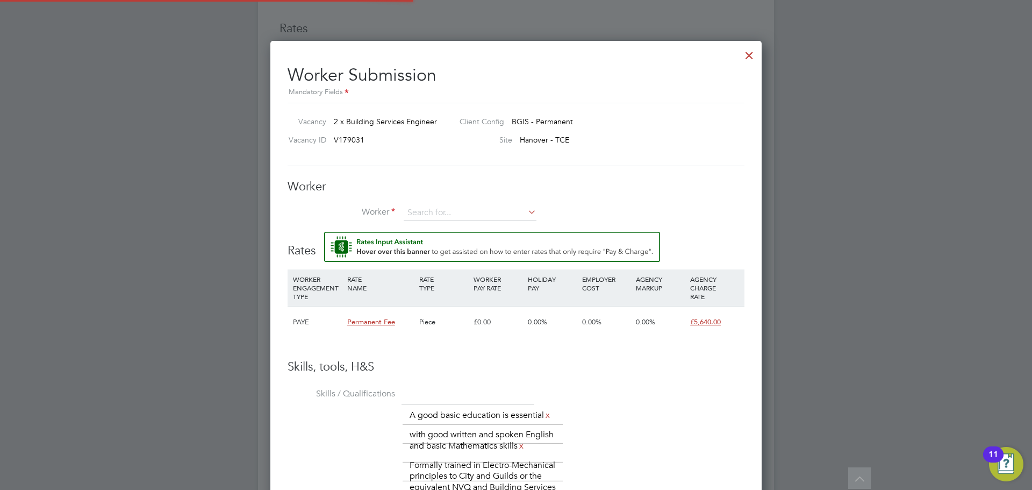
scroll to position [32, 73]
click at [449, 213] on input at bounding box center [470, 213] width 133 height 16
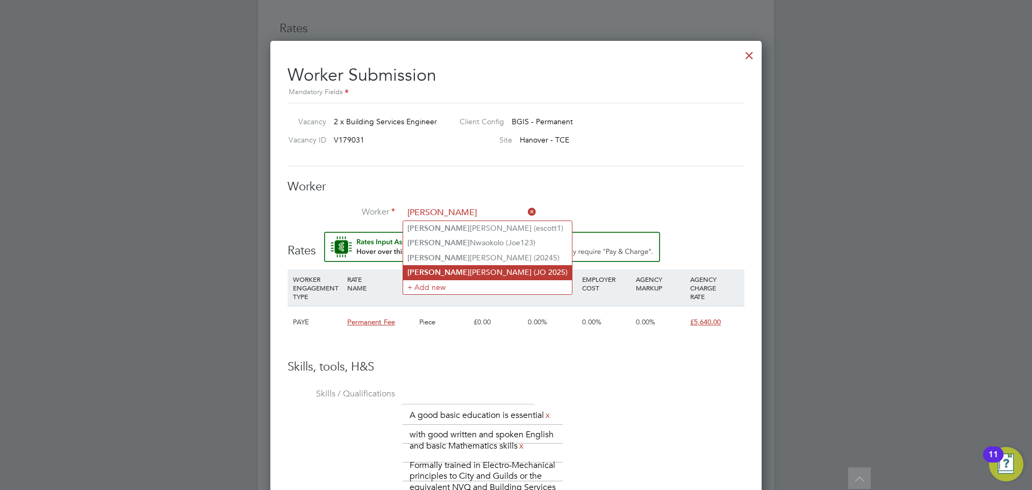
type input "Joseph Ofori (JO 2025)"
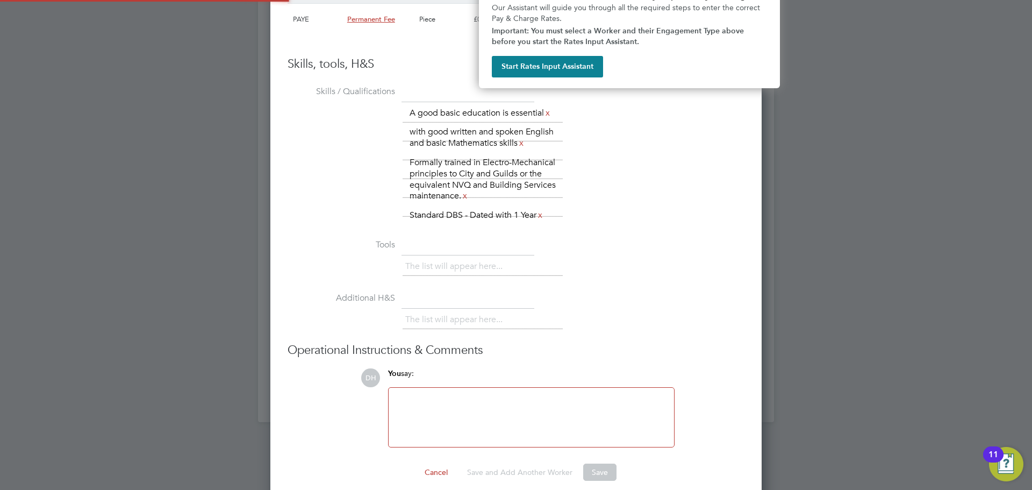
scroll to position [5, 5]
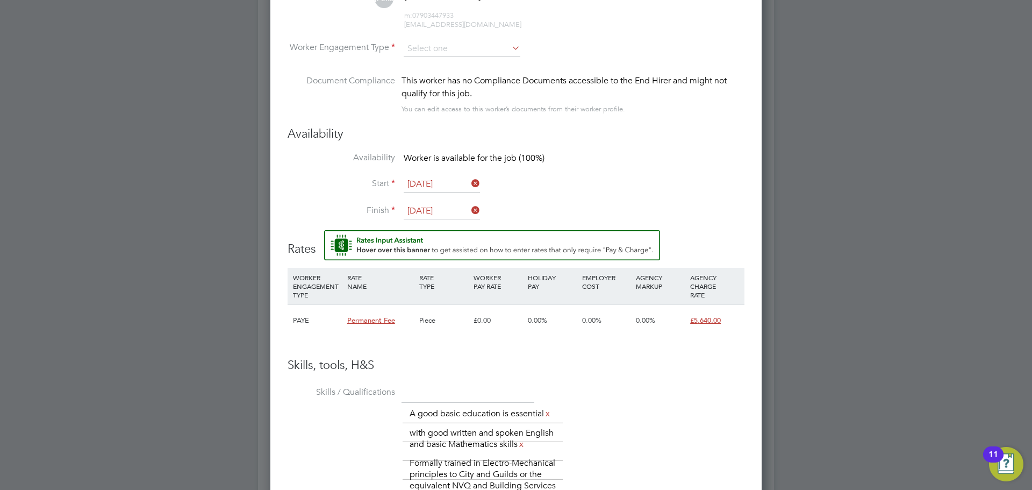
click at [690, 211] on li "Finish 21 Aug 2025" at bounding box center [516, 216] width 457 height 27
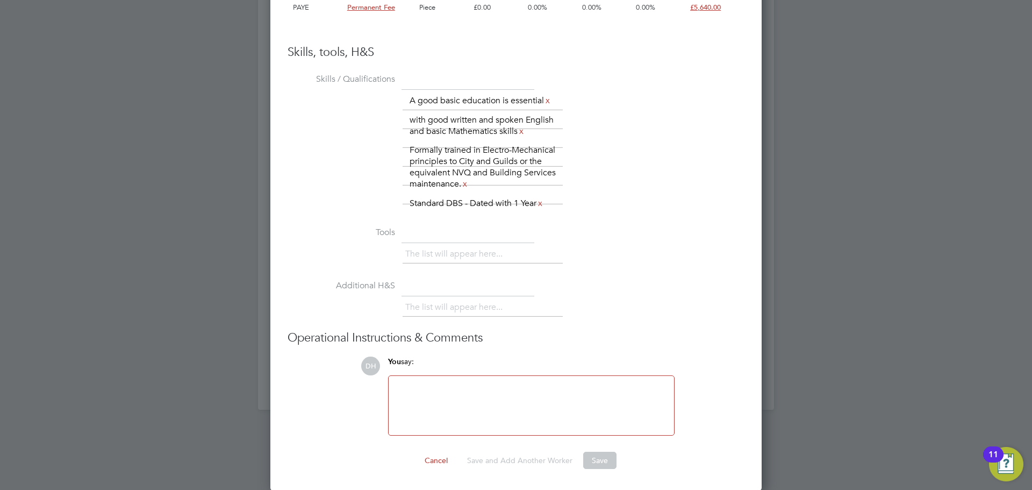
click at [623, 422] on div at bounding box center [531, 405] width 273 height 46
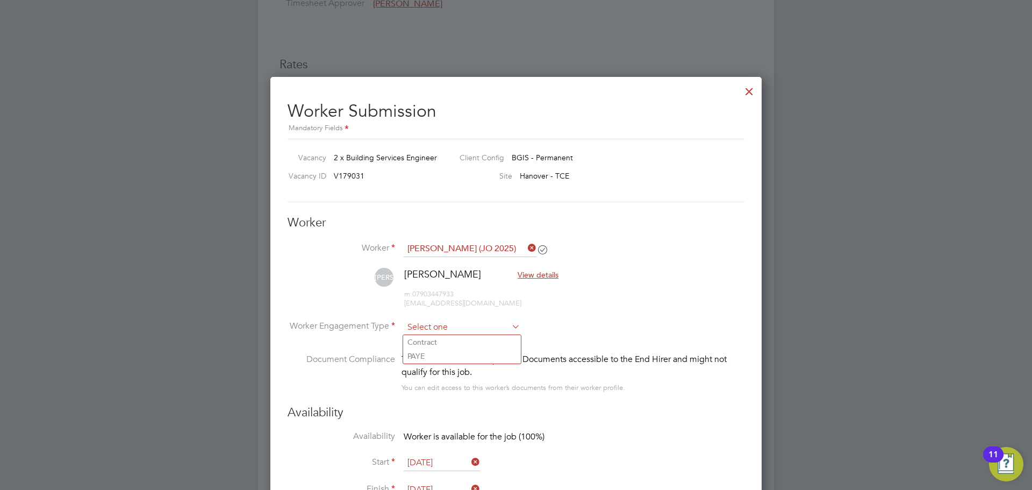
click at [493, 321] on input at bounding box center [462, 327] width 117 height 16
click at [469, 351] on li "PAYE" at bounding box center [462, 356] width 118 height 14
type input "PAYE"
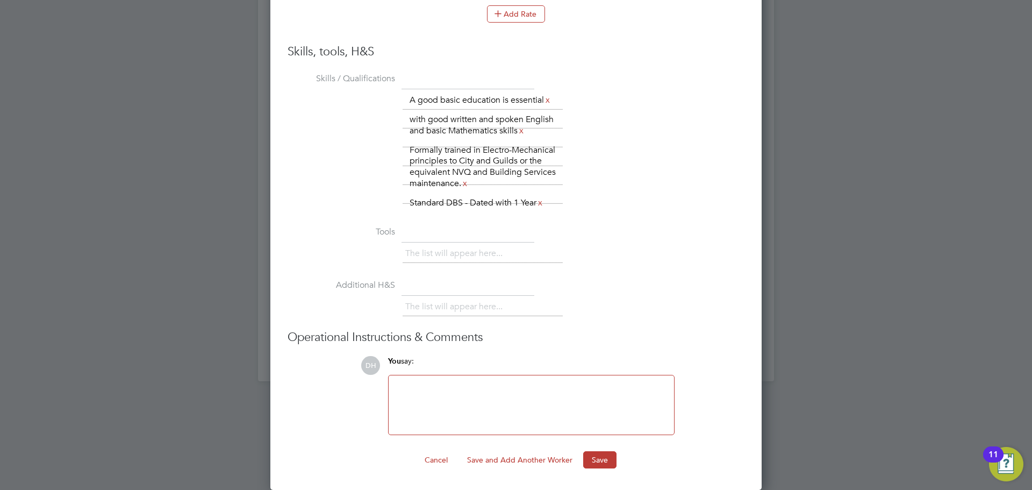
click at [582, 456] on div "Cancel Save and Add Another Worker Save" at bounding box center [516, 459] width 457 height 17
click at [589, 458] on button "Save" at bounding box center [599, 459] width 33 height 17
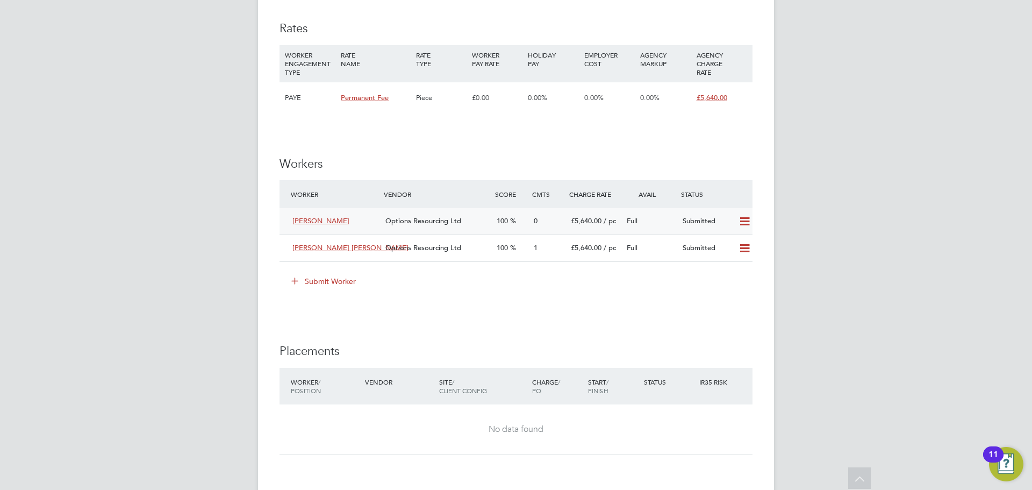
click at [332, 225] on span "Joseph Ofori" at bounding box center [320, 220] width 57 height 9
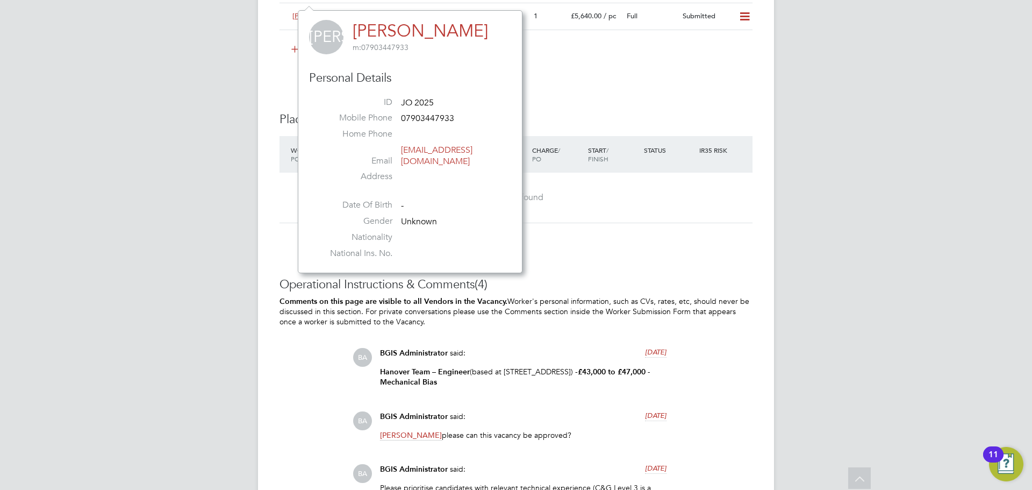
scroll to position [1307, 0]
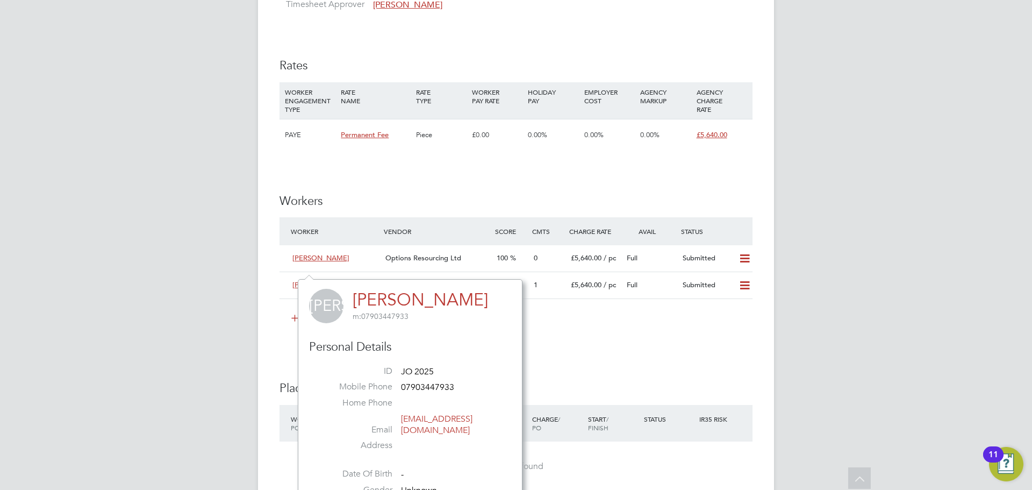
click at [629, 209] on h3 "Workers" at bounding box center [515, 201] width 473 height 16
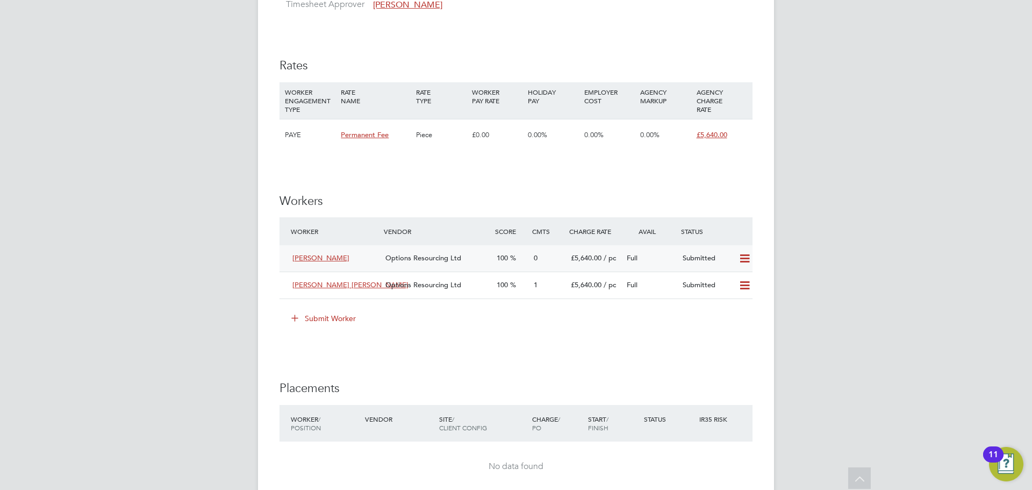
click at [304, 262] on span "Joseph Ofori" at bounding box center [320, 257] width 57 height 9
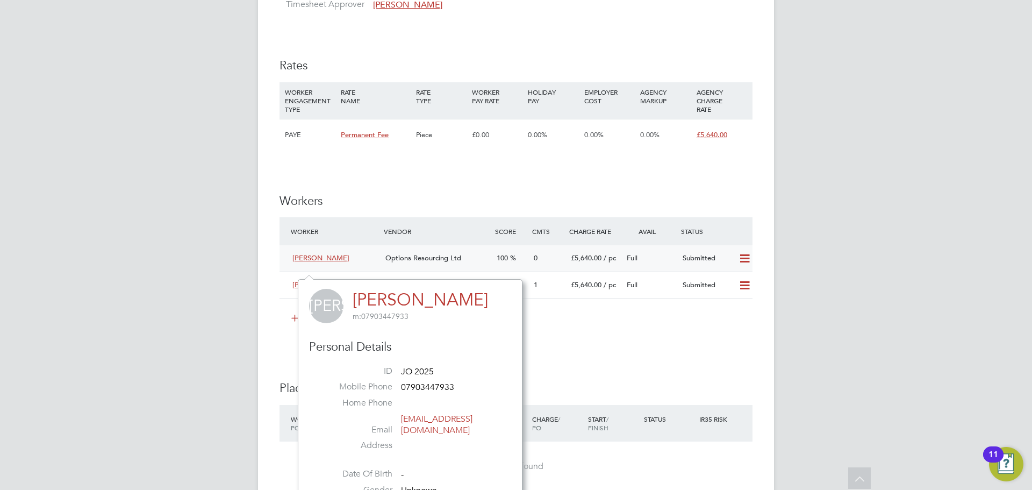
click at [424, 262] on span "Options Resourcing Ltd" at bounding box center [423, 257] width 76 height 9
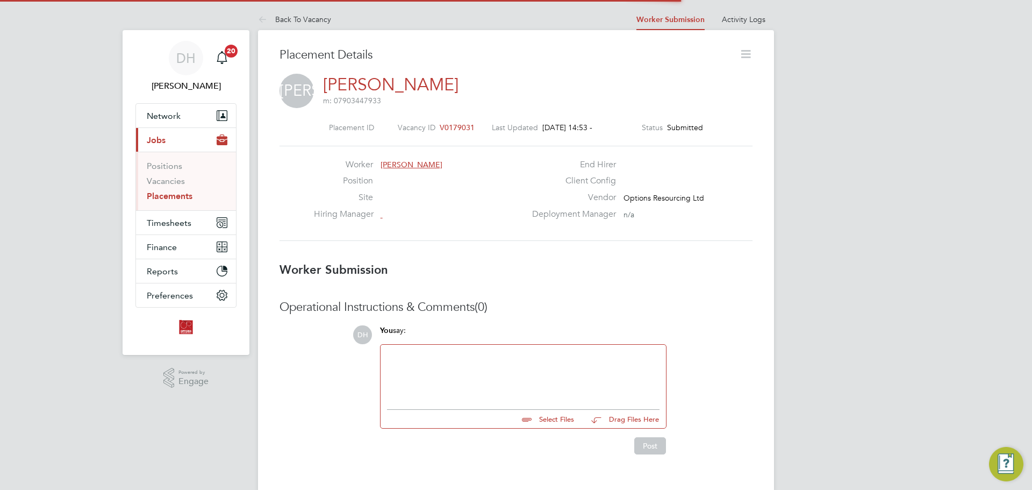
scroll to position [5, 5]
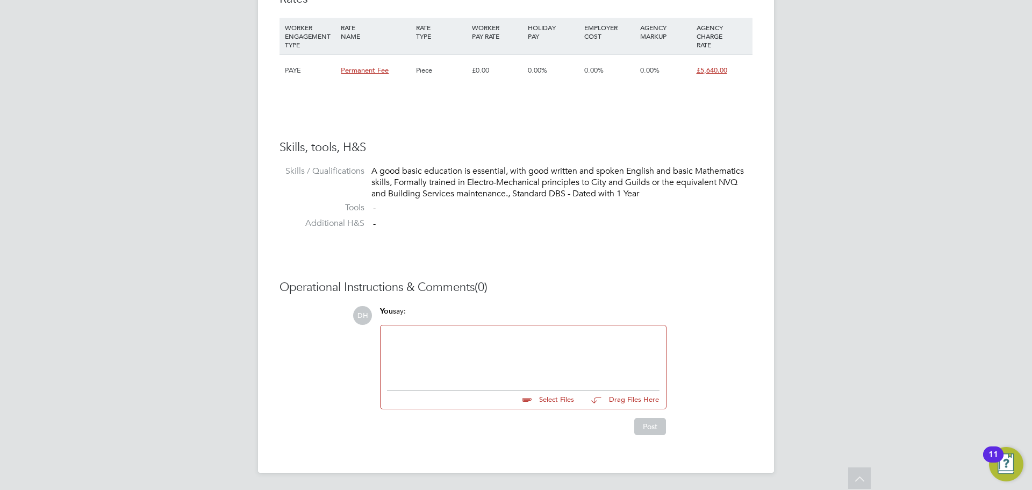
click at [563, 402] on input "file" at bounding box center [578, 397] width 161 height 15
type input "C:\fakepath\Joseph Ofori - Options KC.doc"
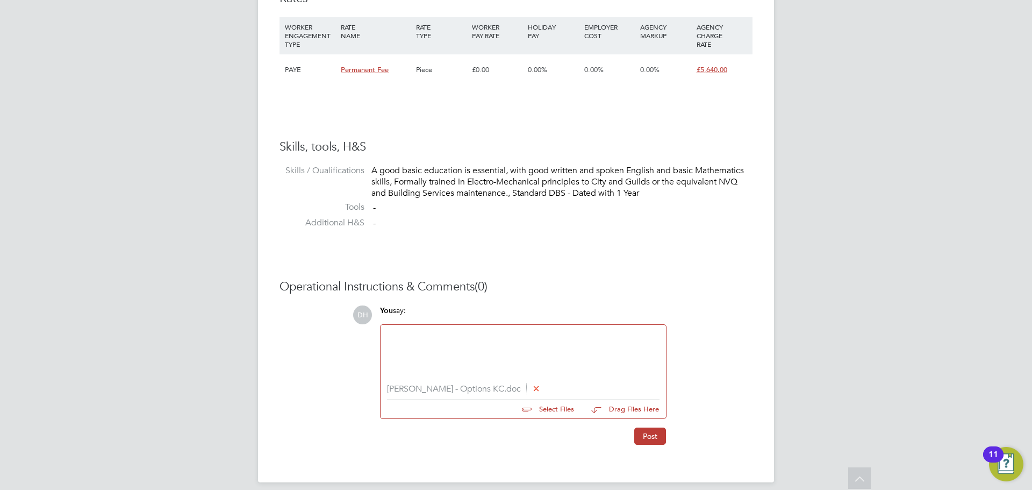
click at [527, 414] on input "file" at bounding box center [578, 407] width 161 height 15
type input "C:\fakepath\Joseph Ofori - Online Assessment 1.jpg"
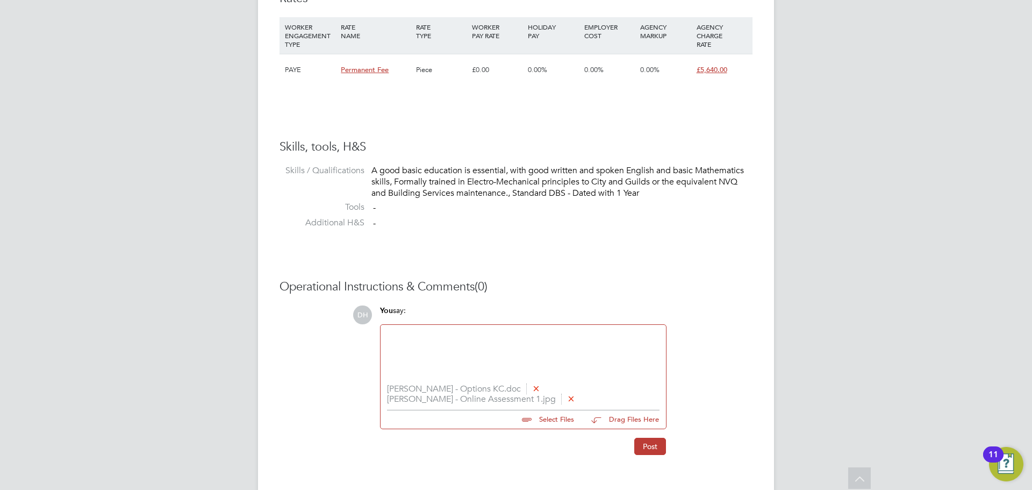
click at [464, 353] on div at bounding box center [523, 354] width 273 height 46
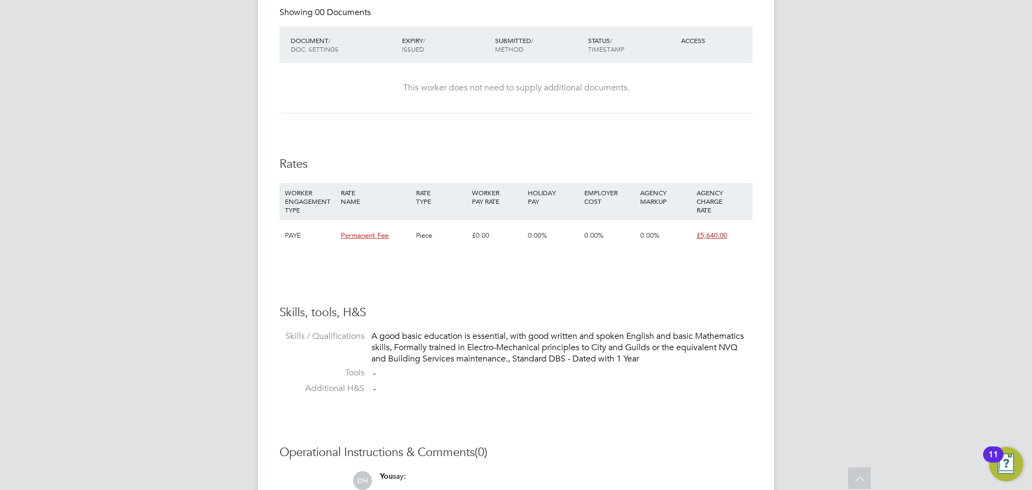
scroll to position [780, 0]
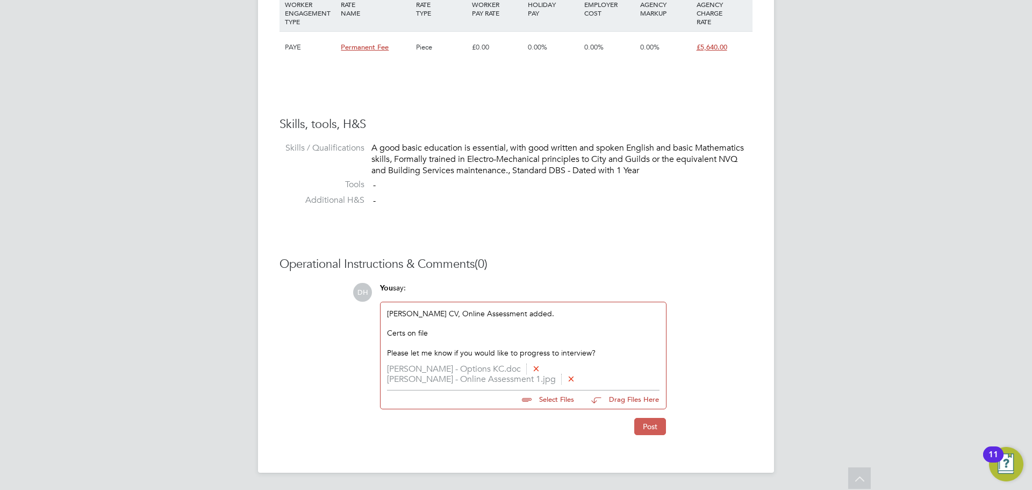
click at [655, 424] on button "Post" at bounding box center [650, 426] width 32 height 17
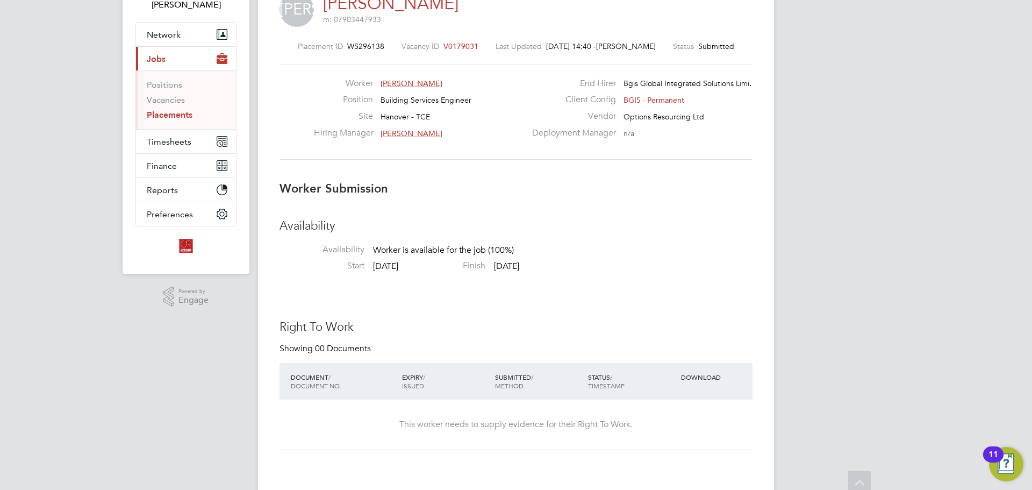
scroll to position [0, 0]
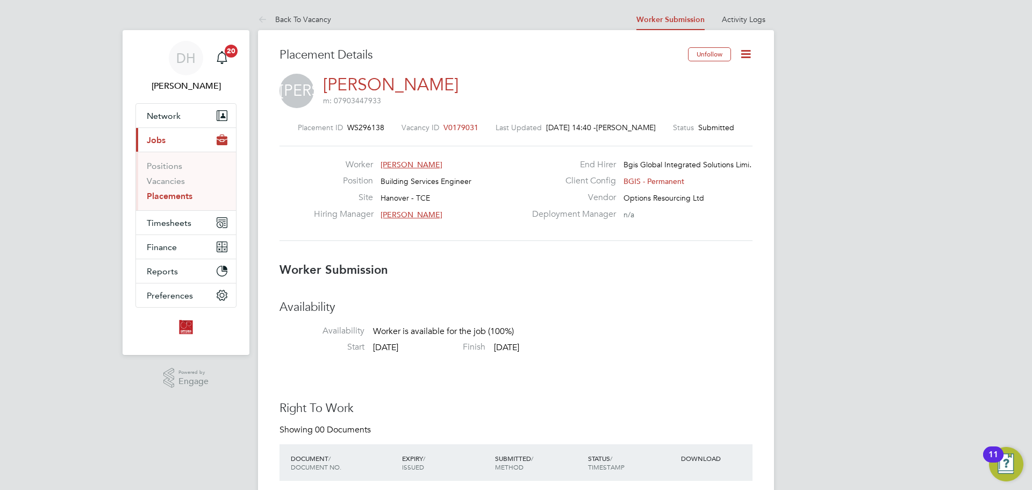
click at [169, 195] on link "Placements" at bounding box center [170, 196] width 46 height 10
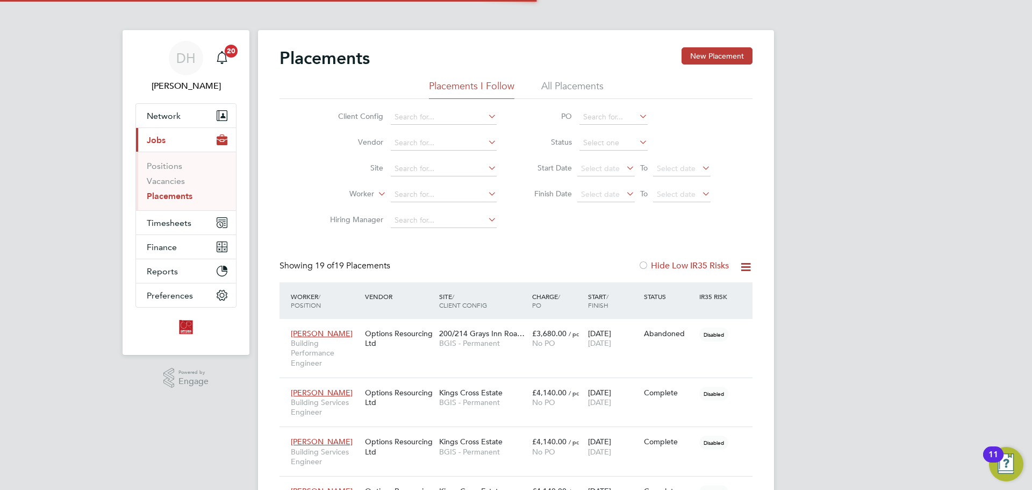
scroll to position [40, 75]
click at [178, 179] on link "Vacancies" at bounding box center [166, 181] width 38 height 10
